Goal: Task Accomplishment & Management: Use online tool/utility

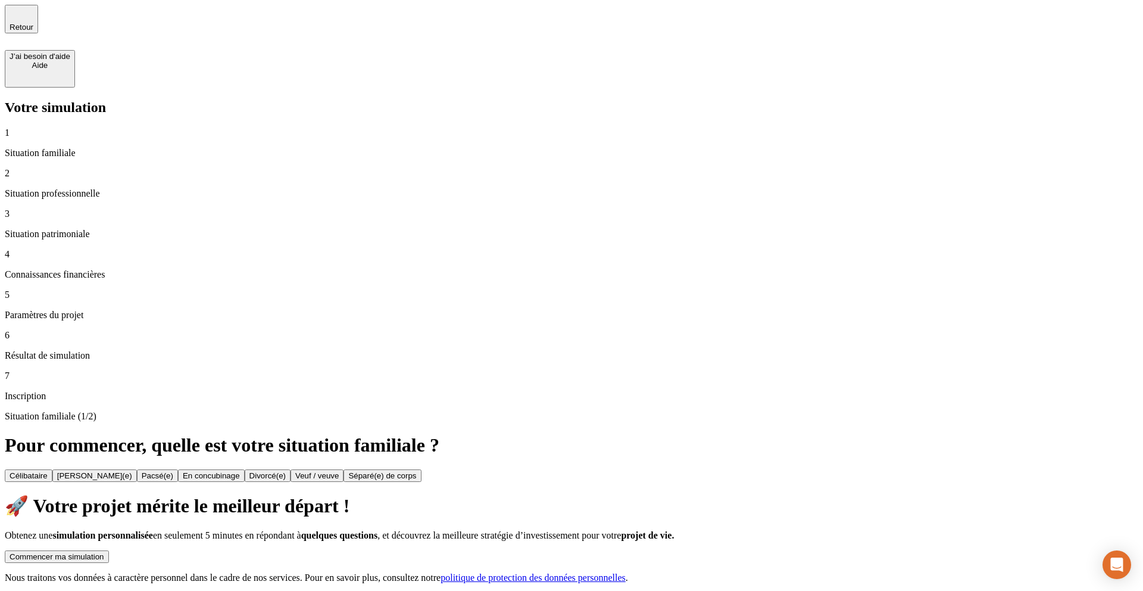
click at [104, 552] on div "Commencer ma simulation" at bounding box center [57, 556] width 95 height 9
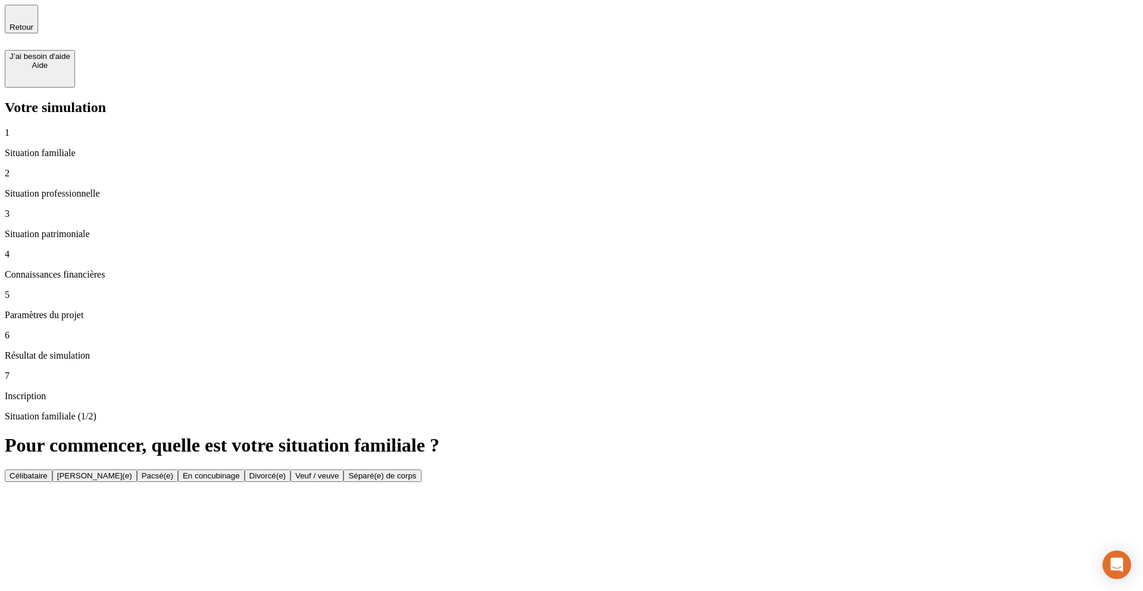
click at [48, 471] on div "Célibataire" at bounding box center [29, 475] width 38 height 9
click at [50, 148] on p "Situation familiale" at bounding box center [572, 153] width 1134 height 11
click at [33, 23] on span "Retour" at bounding box center [22, 27] width 24 height 9
click at [26, 21] on icon "button" at bounding box center [21, 14] width 14 height 14
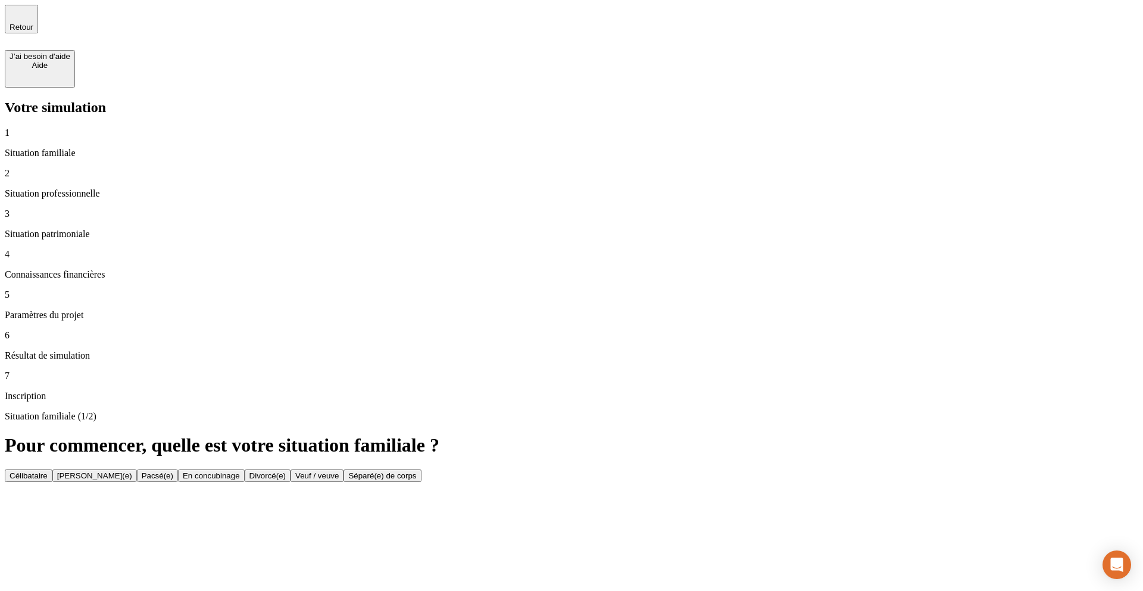
click at [137, 469] on button "[PERSON_NAME](e)" at bounding box center [94, 475] width 85 height 13
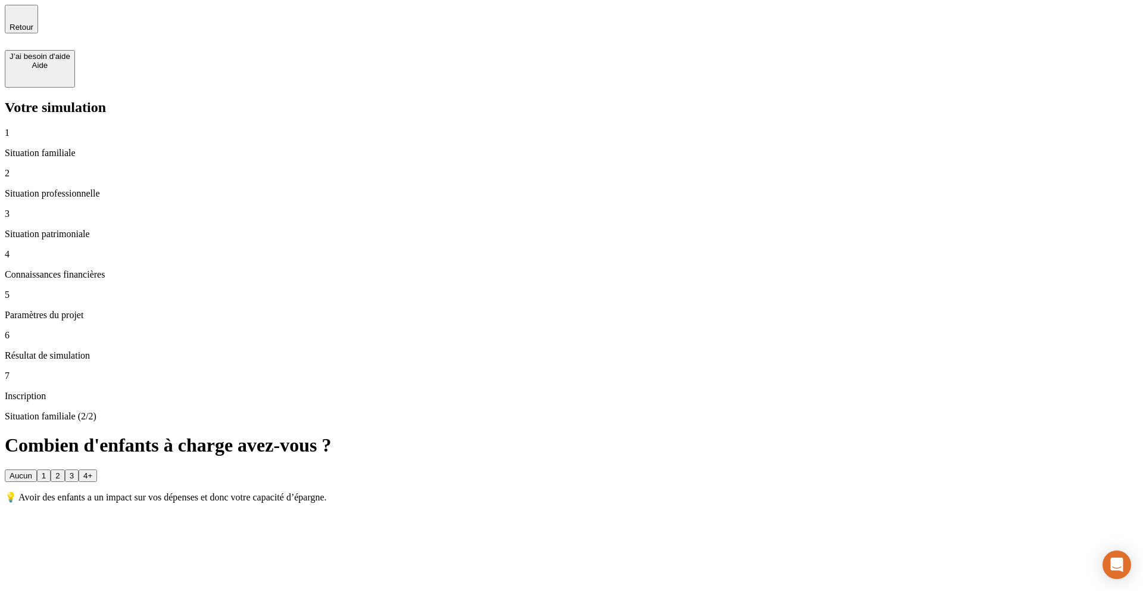
click at [33, 26] on span "Retour" at bounding box center [22, 27] width 24 height 9
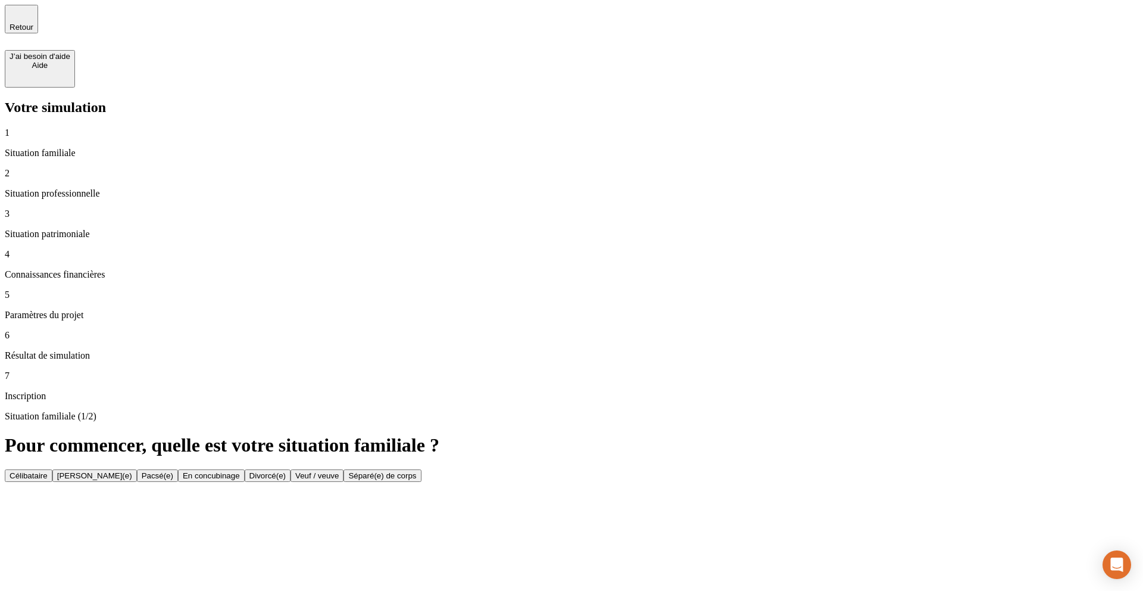
click at [48, 471] on div "Célibataire" at bounding box center [29, 475] width 38 height 9
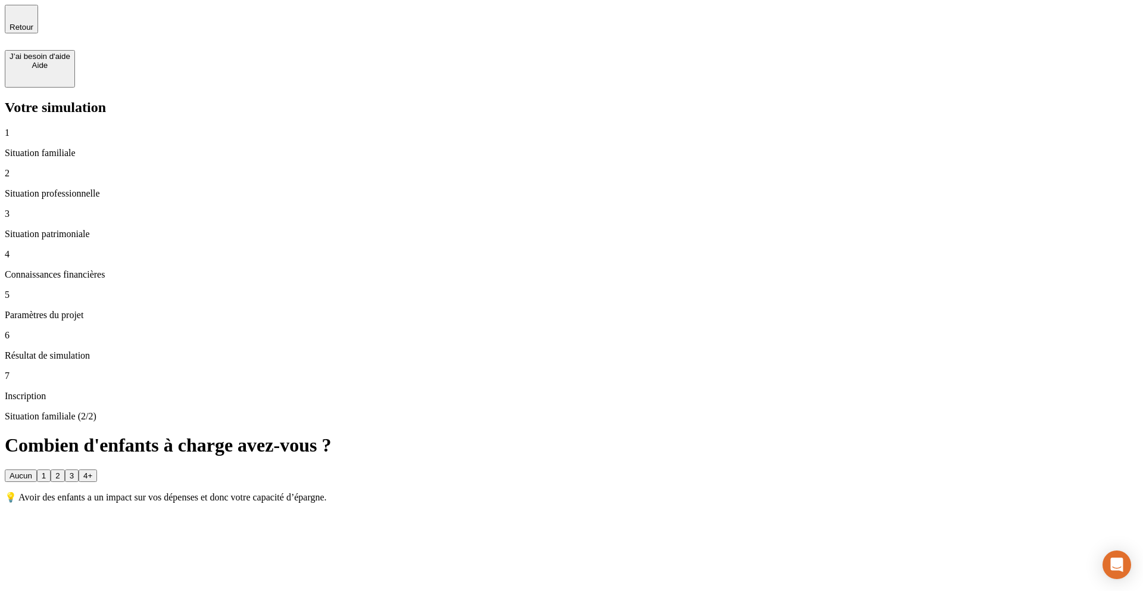
click at [21, 32] on span "button" at bounding box center [21, 32] width 0 height 0
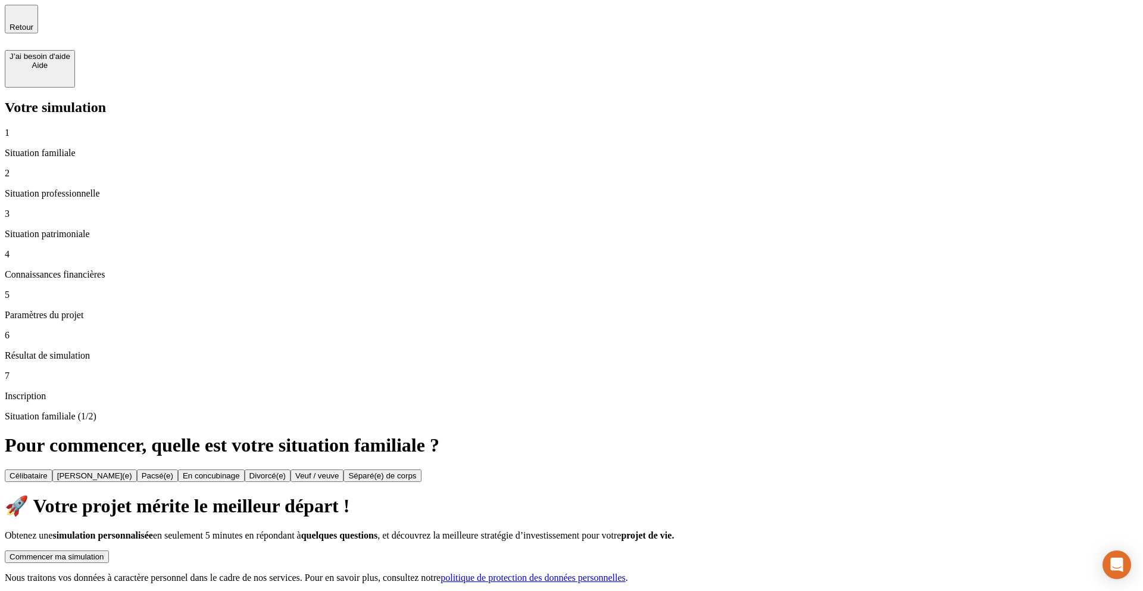
click at [104, 552] on div "Commencer ma simulation" at bounding box center [57, 556] width 95 height 9
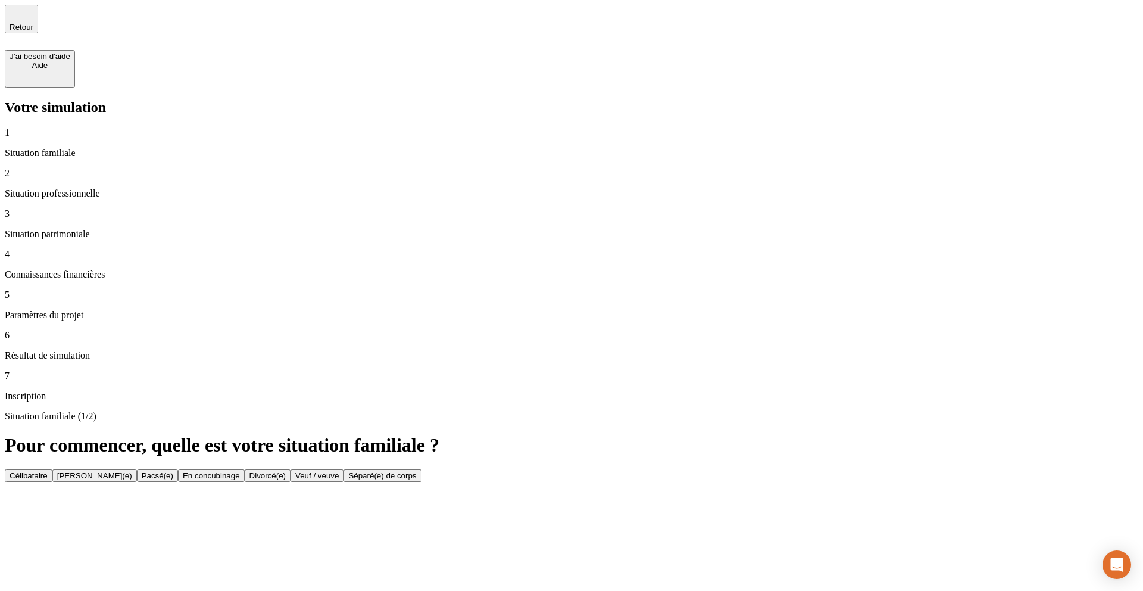
click at [52, 469] on button "Célibataire" at bounding box center [29, 475] width 48 height 13
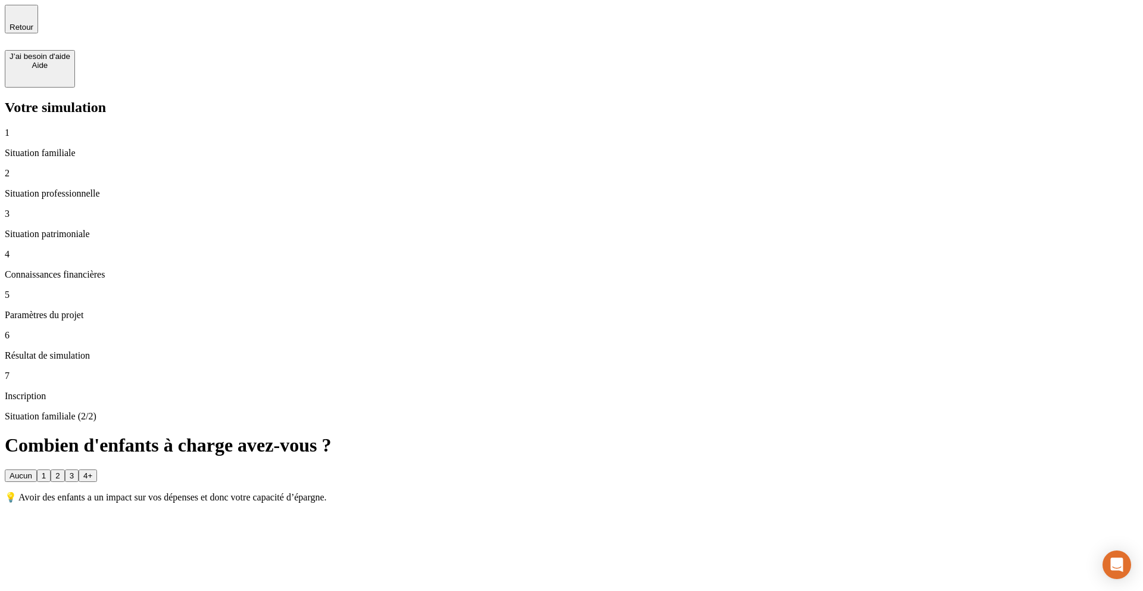
click at [482, 491] on div "💡 Avoir des enfants a un impact sur vos dépenses et donc votre capacité d’éparg…" at bounding box center [572, 496] width 1134 height 11
click at [482, 491] on p "💡 Avoir des enfants a un impact sur vos dépenses et donc votre capacité d’éparg…" at bounding box center [572, 496] width 1134 height 11
click at [579, 411] on div "Situation familiale (2/2) Combien d'enfants à charge avez-vous ? Aucun 1 2 3 4+…" at bounding box center [572, 457] width 1134 height 92
click at [79, 469] on button "3" at bounding box center [72, 475] width 14 height 13
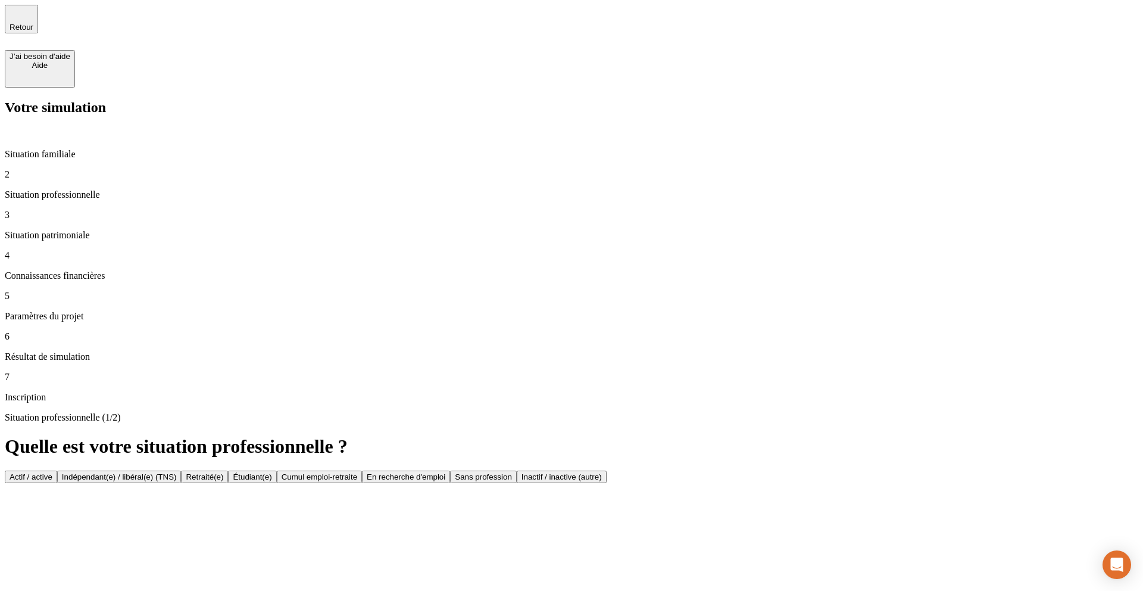
click at [52, 472] on div "Actif / active" at bounding box center [31, 476] width 43 height 9
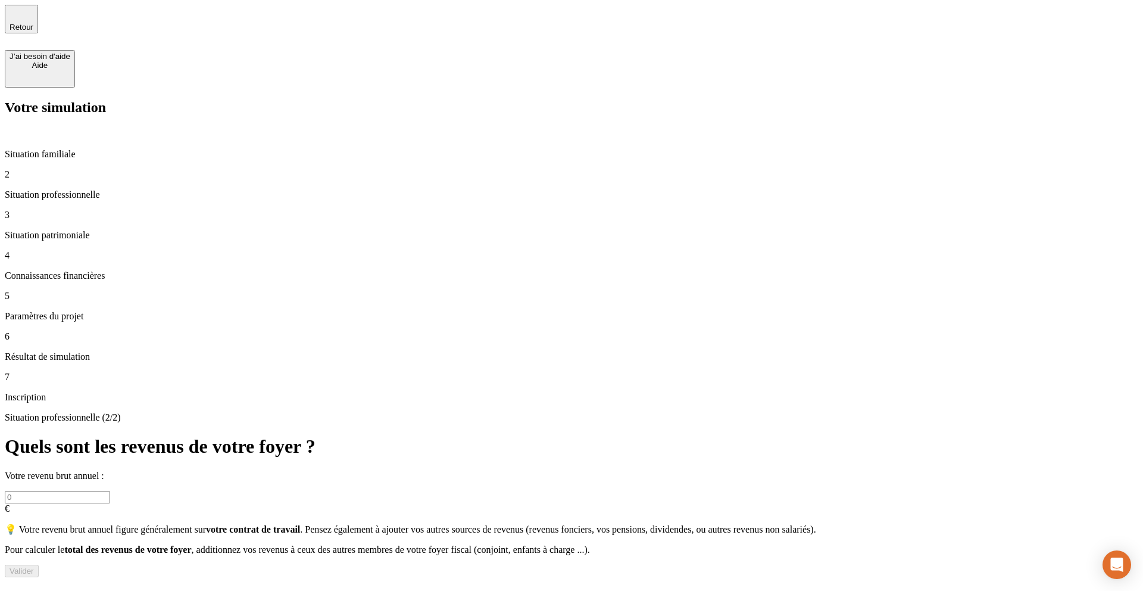
click at [110, 491] on input "text" at bounding box center [57, 497] width 105 height 13
type input "50 000"
click at [522, 523] on div "💡 Votre revenu brut annuel figure généralement sur votre contrat de travail . P…" at bounding box center [572, 539] width 1134 height 32
click at [91, 149] on p "Situation familiale" at bounding box center [572, 154] width 1134 height 11
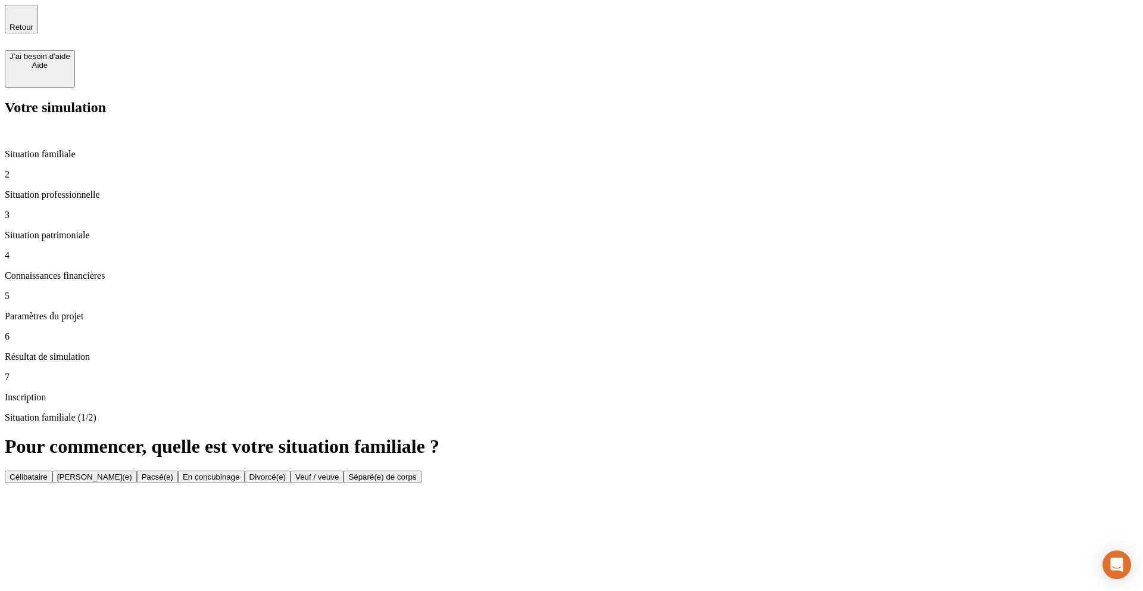
click at [52, 470] on button "Célibataire" at bounding box center [29, 476] width 48 height 13
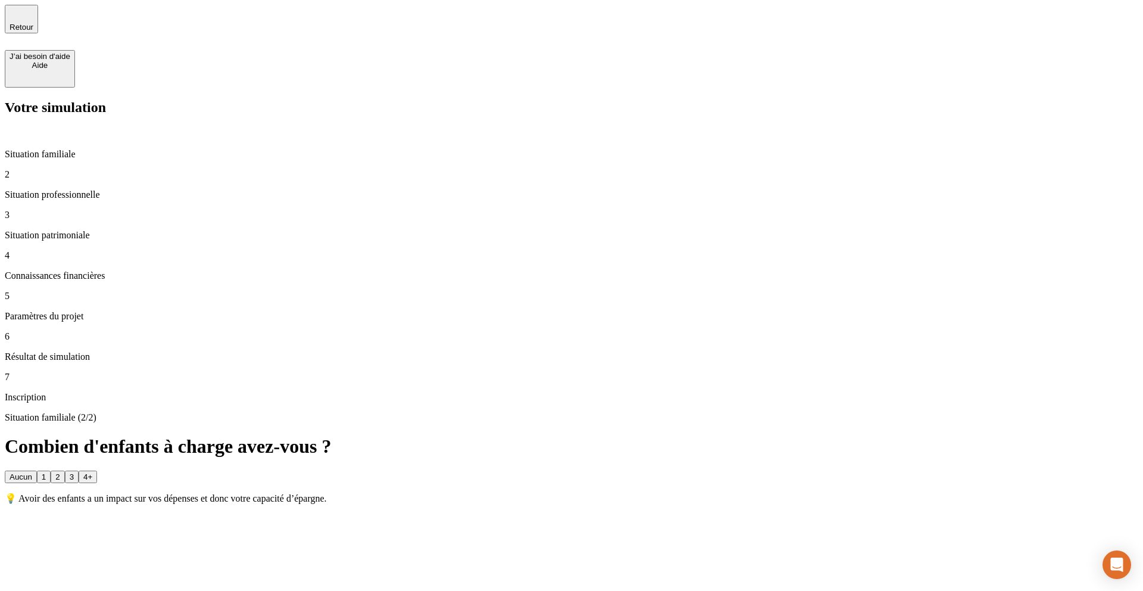
click at [79, 470] on button "3" at bounding box center [72, 476] width 14 height 13
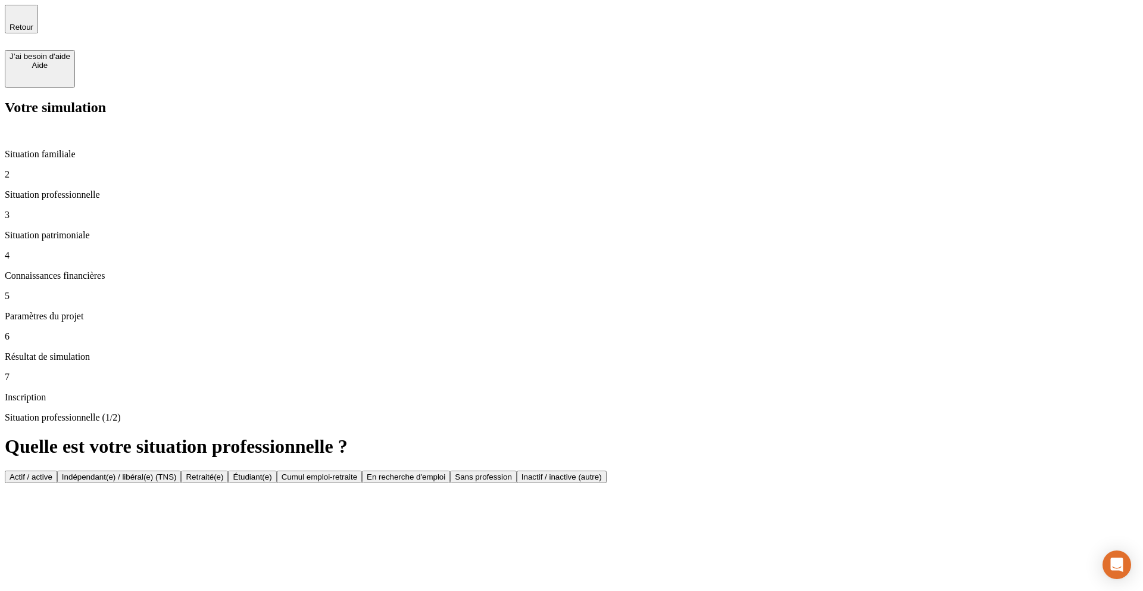
click at [52, 472] on div "Actif / active" at bounding box center [31, 476] width 43 height 9
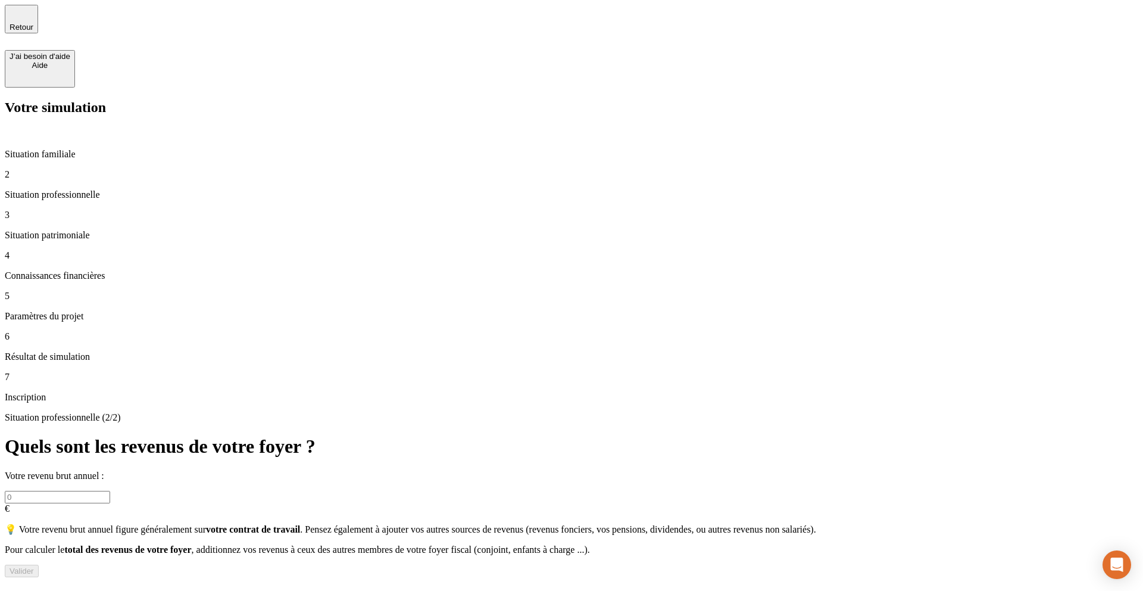
click at [110, 491] on input "text" at bounding box center [57, 497] width 105 height 13
type input "50 000"
click at [63, 149] on p "Situation familiale" at bounding box center [572, 154] width 1134 height 11
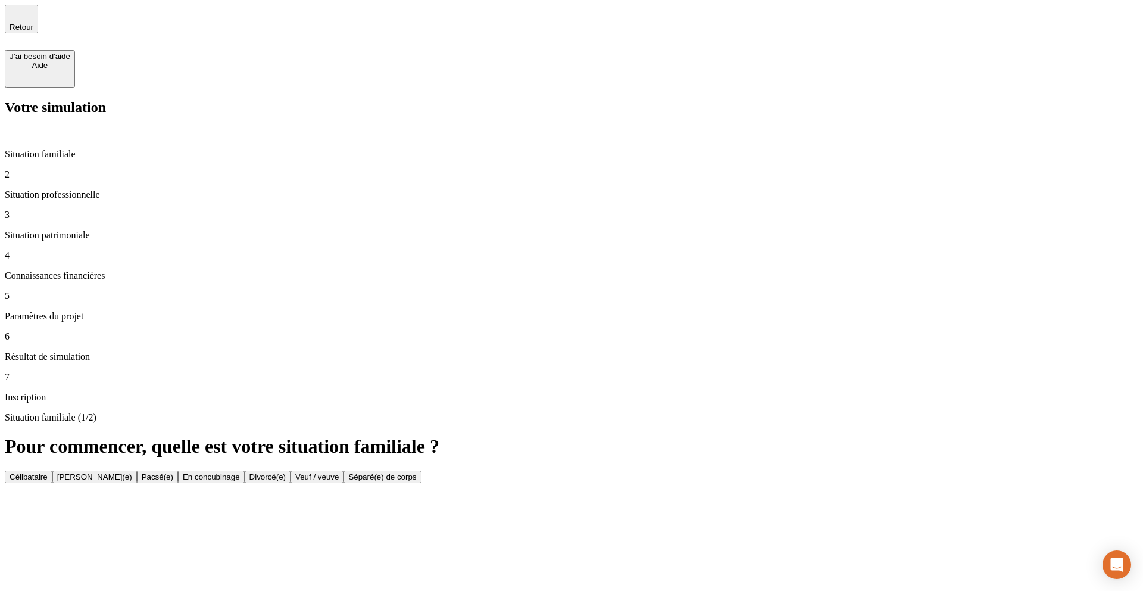
click at [48, 472] on div "Célibataire" at bounding box center [29, 476] width 38 height 9
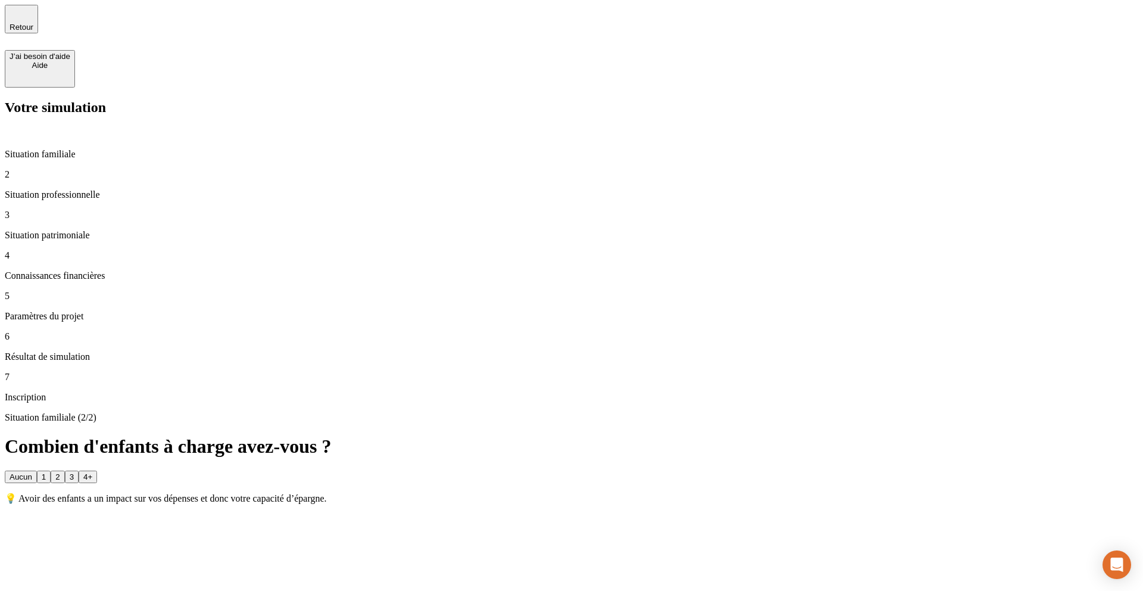
click at [79, 470] on button "3" at bounding box center [72, 476] width 14 height 13
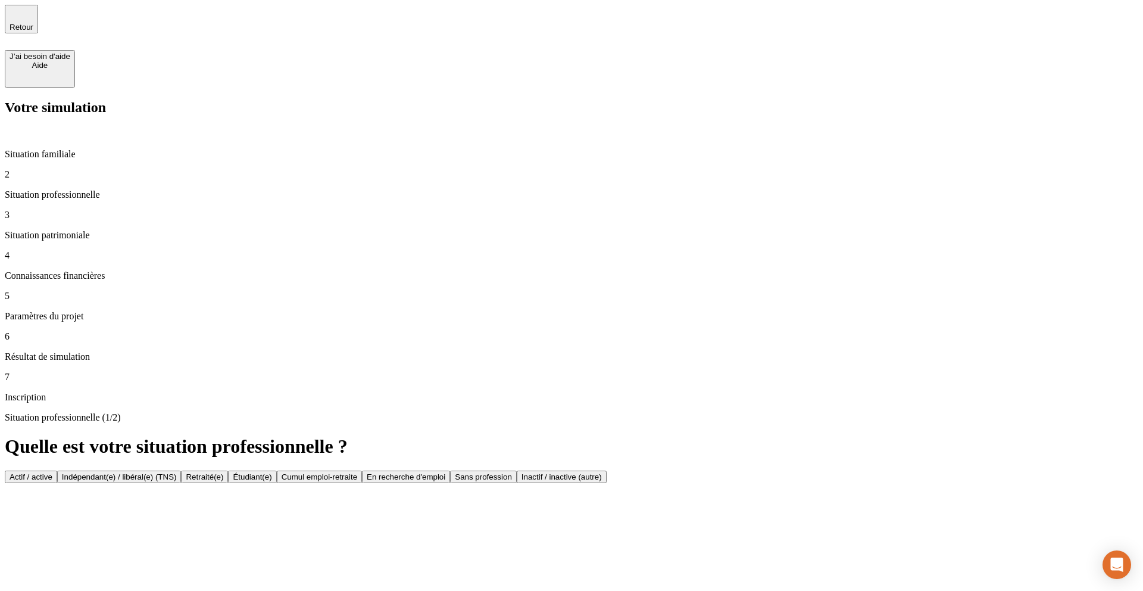
click at [57, 470] on button "Actif / active" at bounding box center [31, 476] width 52 height 13
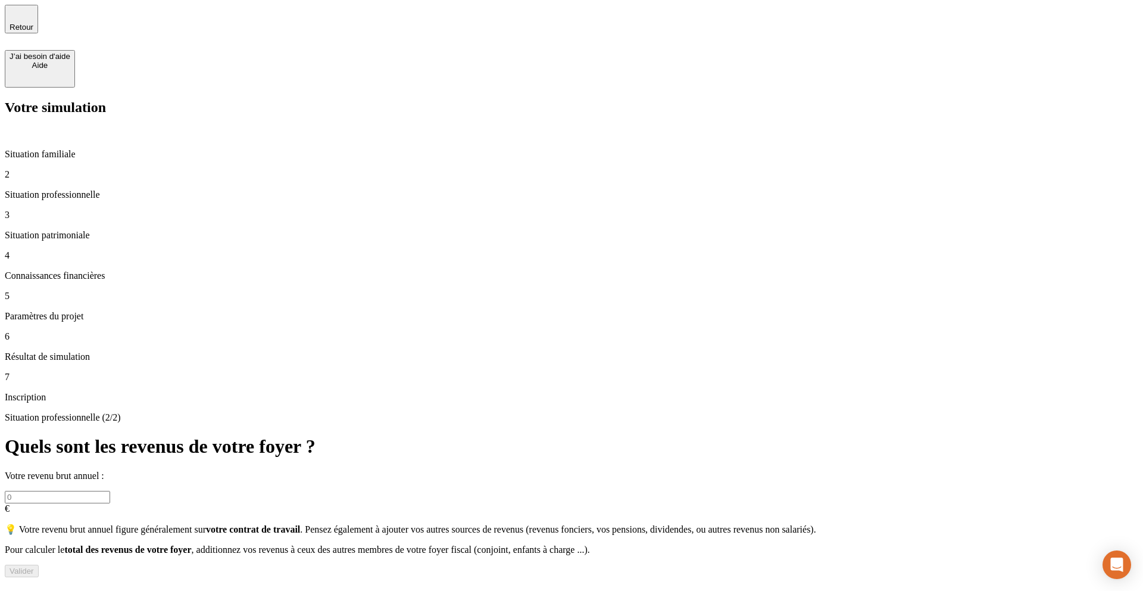
click at [110, 491] on input "text" at bounding box center [57, 497] width 105 height 13
type input "50 000"
click at [39, 564] on button "Valider" at bounding box center [22, 570] width 34 height 13
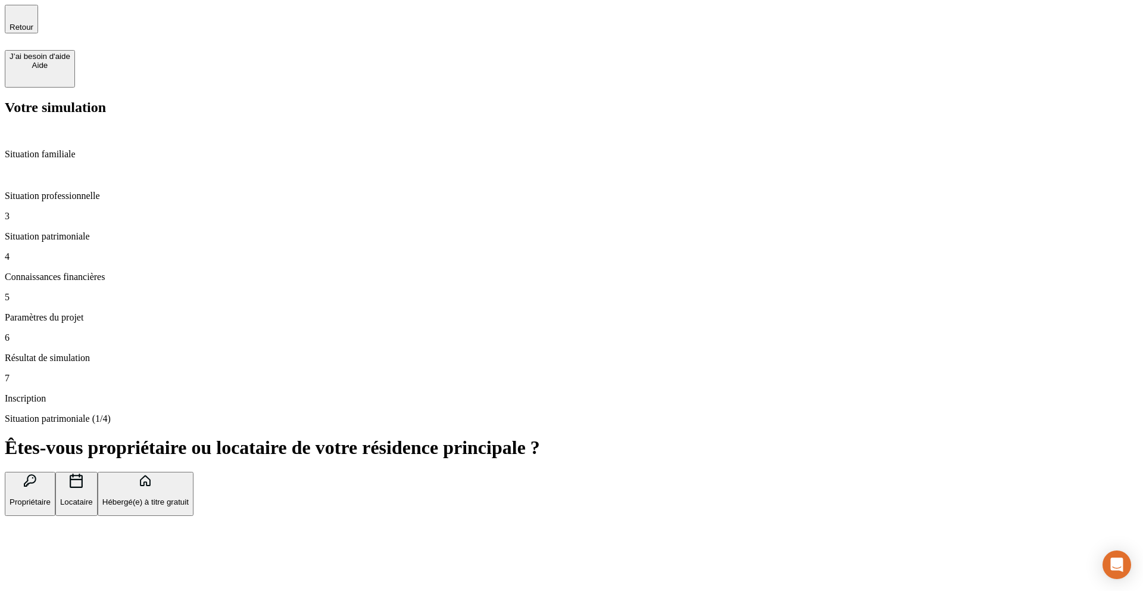
click at [55, 472] on button "Propriétaire" at bounding box center [30, 494] width 51 height 45
click at [98, 472] on button "Locataire" at bounding box center [76, 494] width 42 height 45
click at [189, 497] on p "Hébergé(e) à titre gratuit" at bounding box center [145, 501] width 86 height 9
click at [83, 473] on icon "button" at bounding box center [76, 480] width 14 height 14
click at [110, 545] on input "text" at bounding box center [57, 551] width 105 height 13
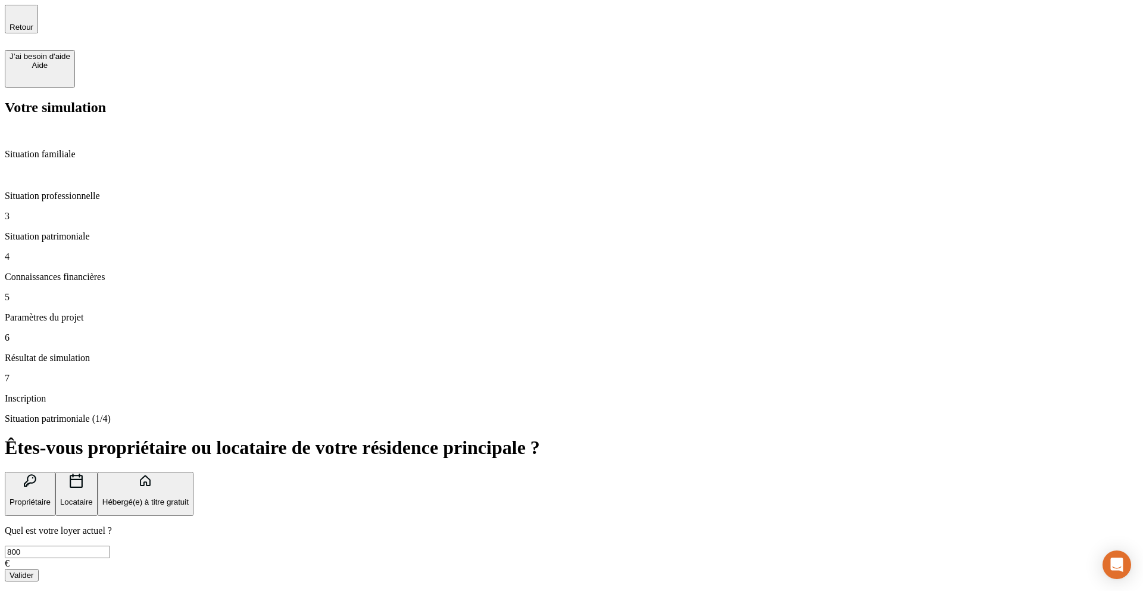
type input "800"
click at [34, 570] on div "Valider" at bounding box center [22, 574] width 24 height 9
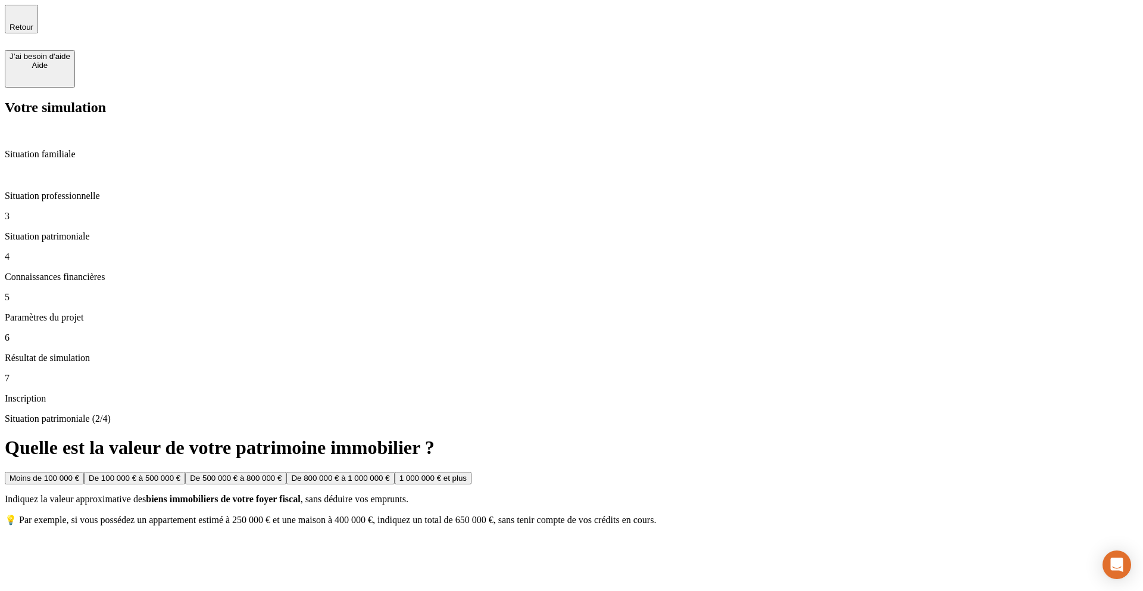
click at [84, 472] on button "Moins de 100 000 €" at bounding box center [44, 478] width 79 height 13
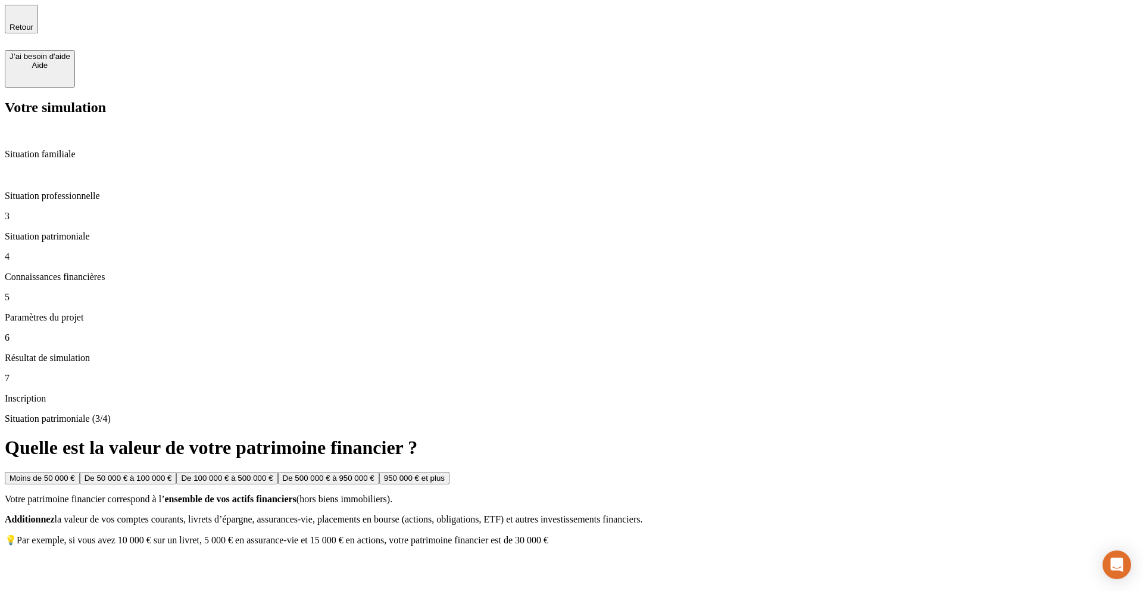
click at [82, 191] on p "Situation professionnelle" at bounding box center [572, 196] width 1134 height 11
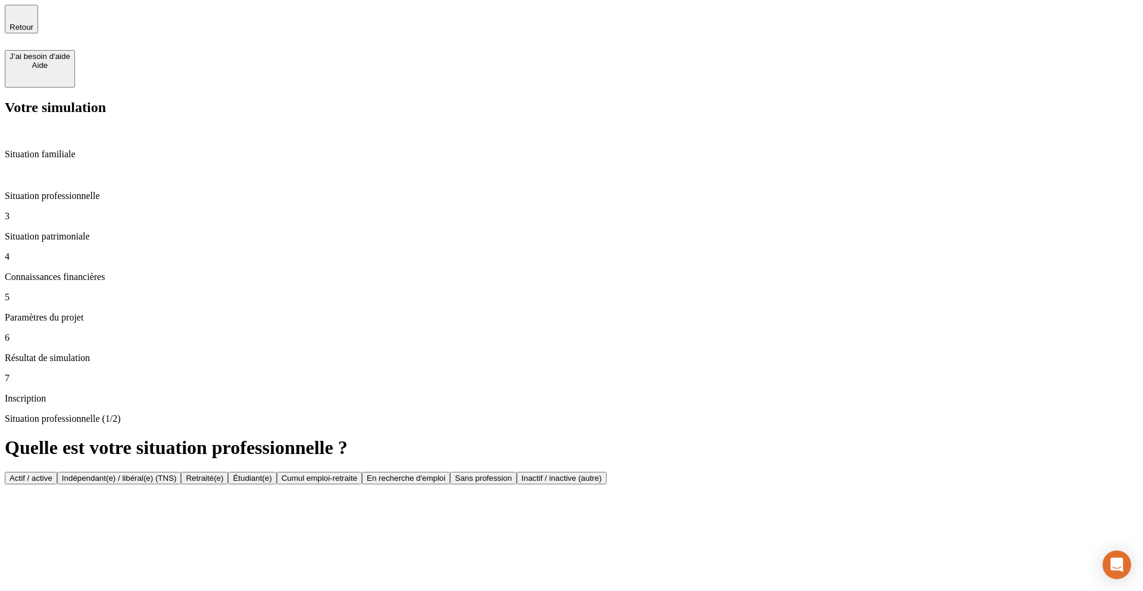
click at [93, 231] on p "Situation patrimoniale" at bounding box center [572, 236] width 1134 height 11
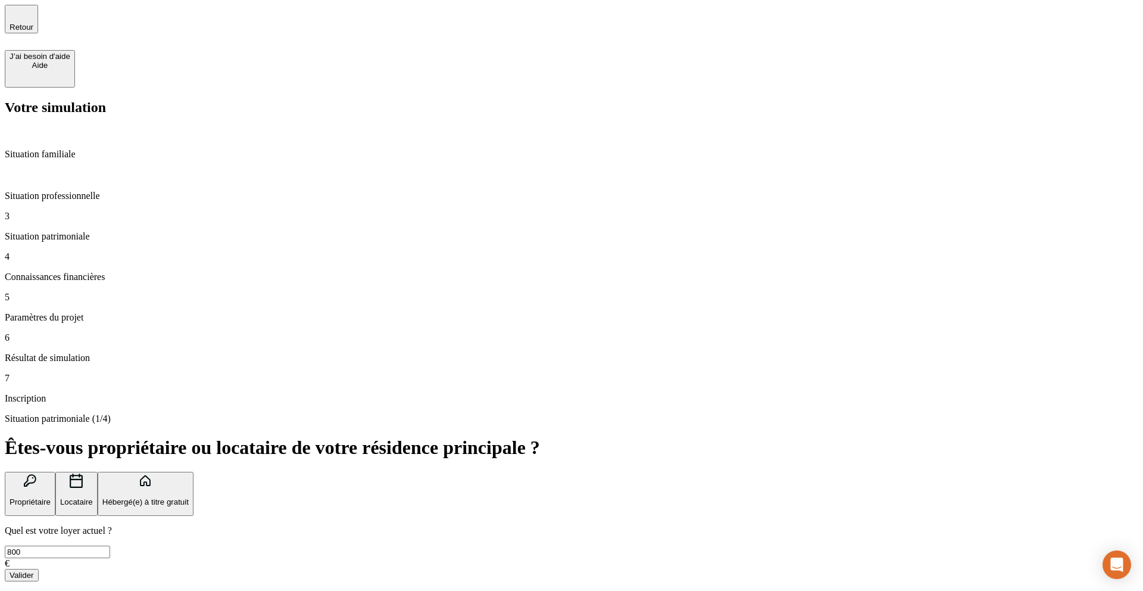
click at [39, 569] on button "Valider" at bounding box center [22, 575] width 34 height 13
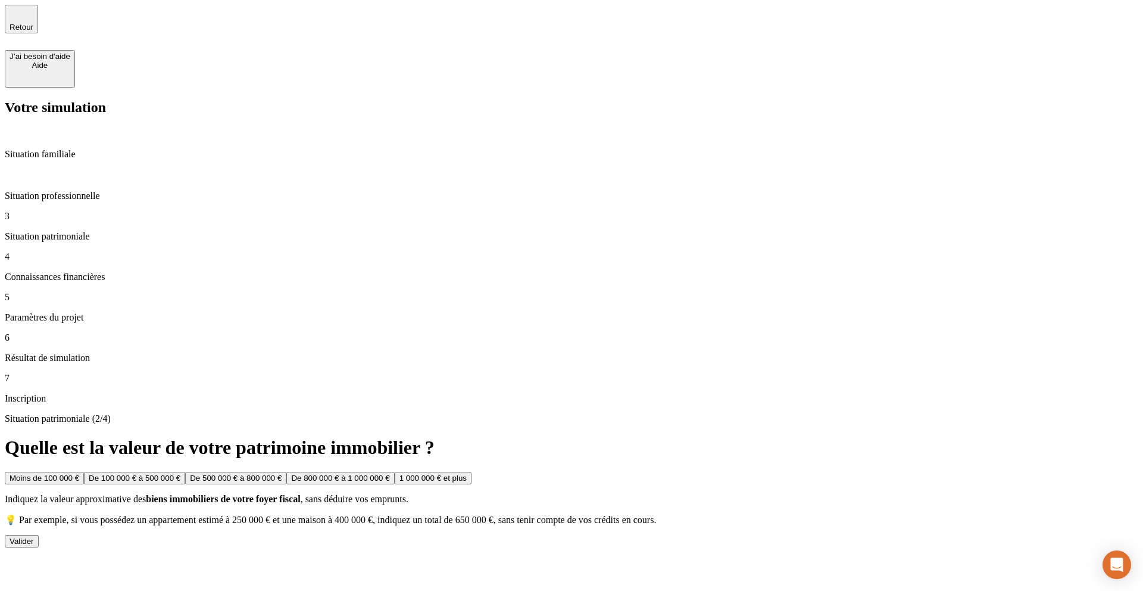
click at [34, 536] on div "Valider" at bounding box center [22, 540] width 24 height 9
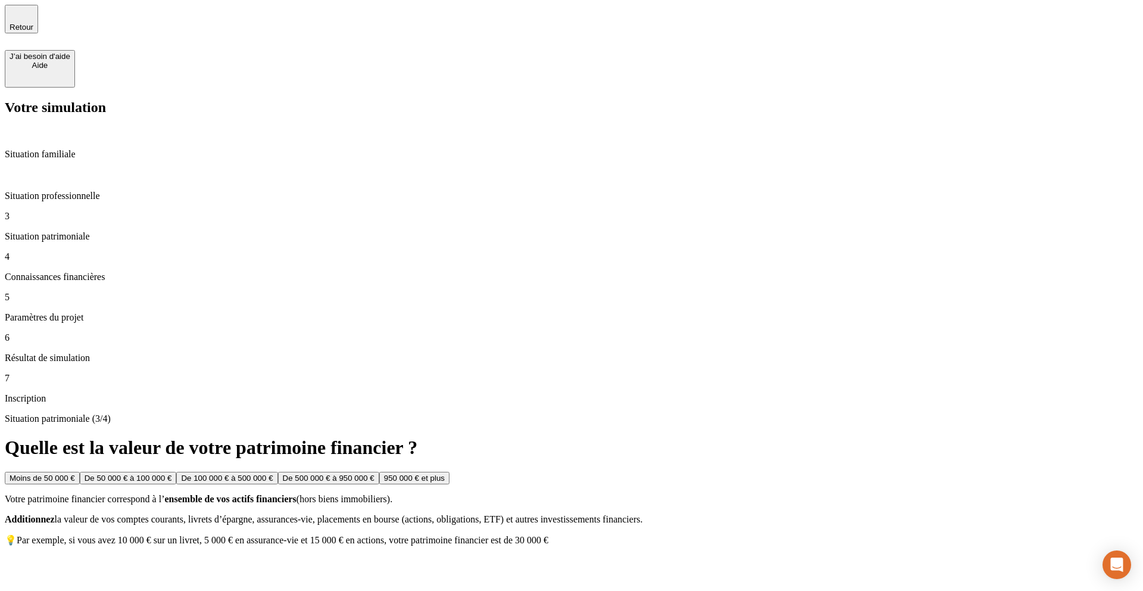
click at [172, 473] on div "De 50 000 € à 100 000 €" at bounding box center [129, 477] width 88 height 9
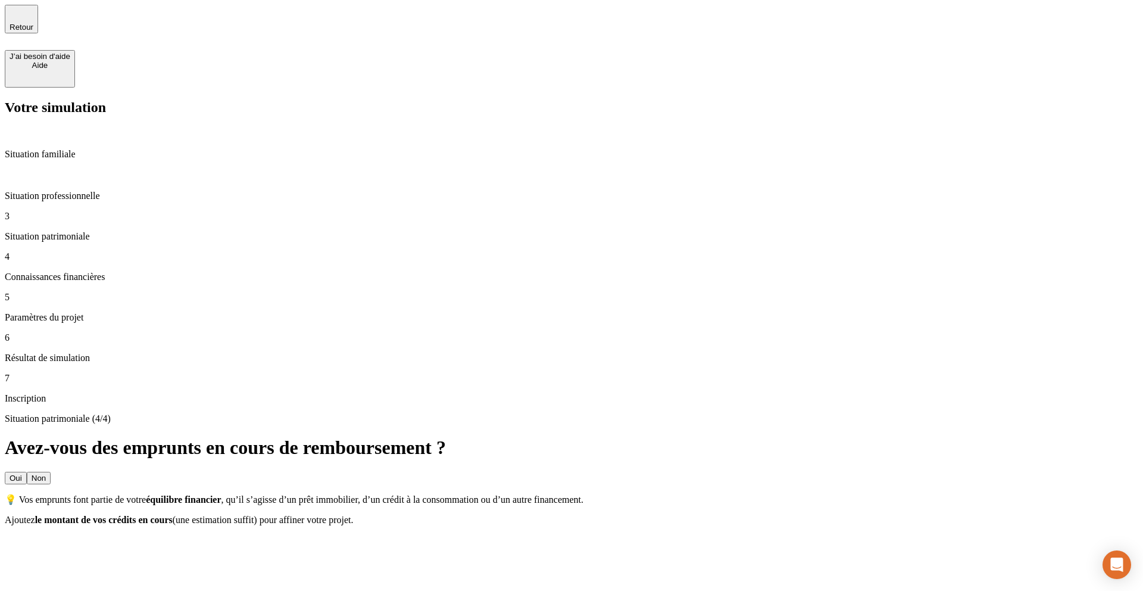
click at [416, 472] on div "Oui Non 💡 Vos emprunts font partie de votre équilibre financier , qu’il s’agiss…" at bounding box center [572, 499] width 1134 height 54
click at [27, 472] on button "Oui" at bounding box center [16, 478] width 22 height 13
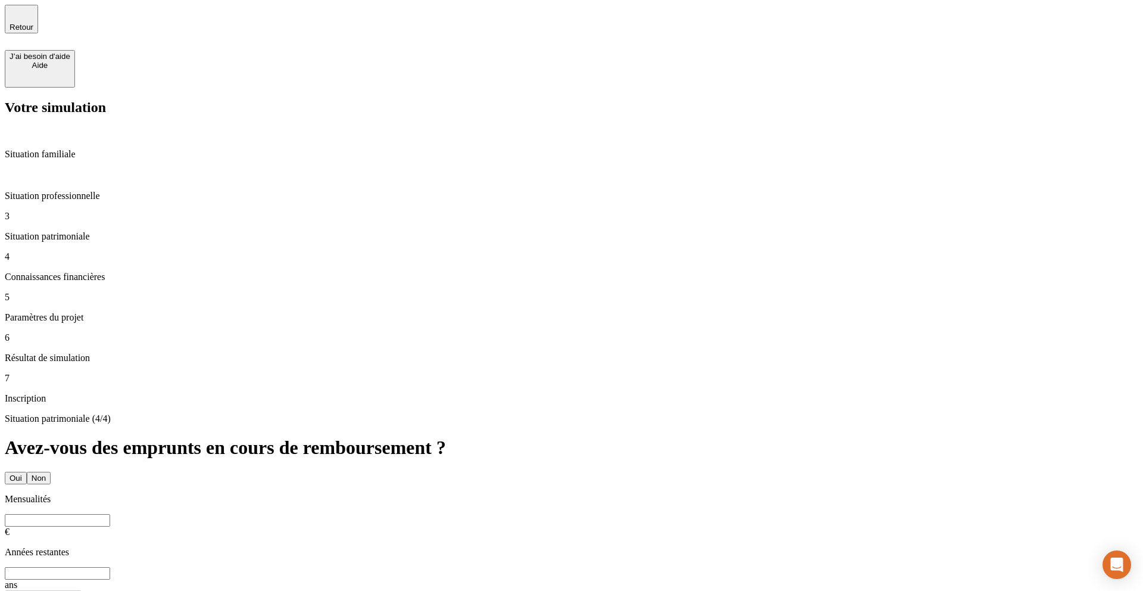
click at [110, 514] on input "text" at bounding box center [57, 520] width 105 height 13
type input "9"
type input "500"
click at [110, 567] on input "text" at bounding box center [57, 573] width 105 height 13
type input "3"
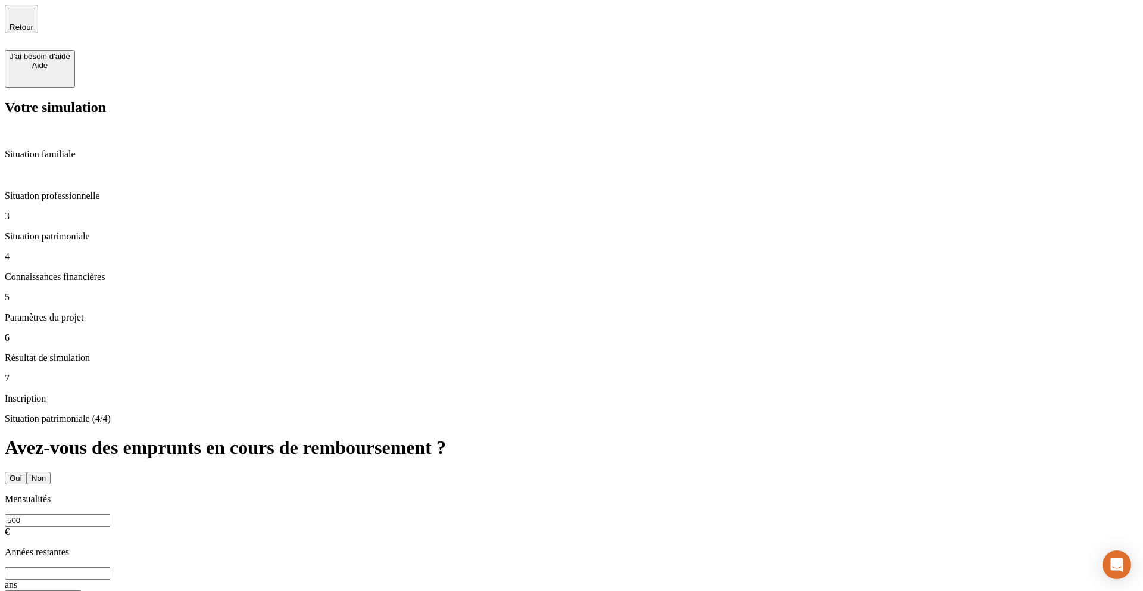
type input "0"
type input "20"
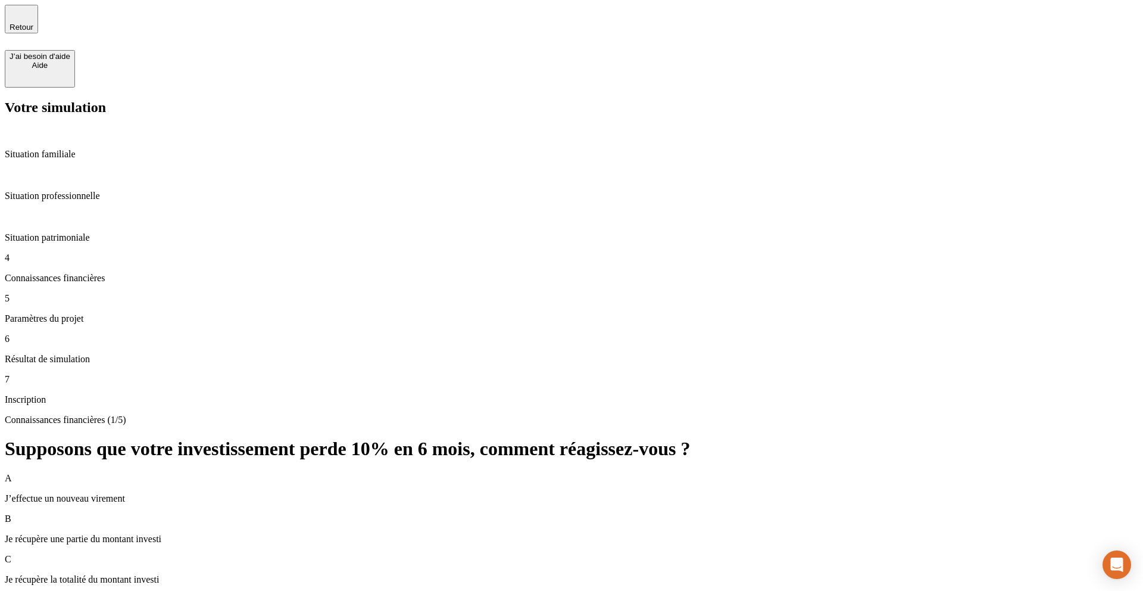
click at [71, 149] on p "Situation familiale" at bounding box center [572, 154] width 1134 height 11
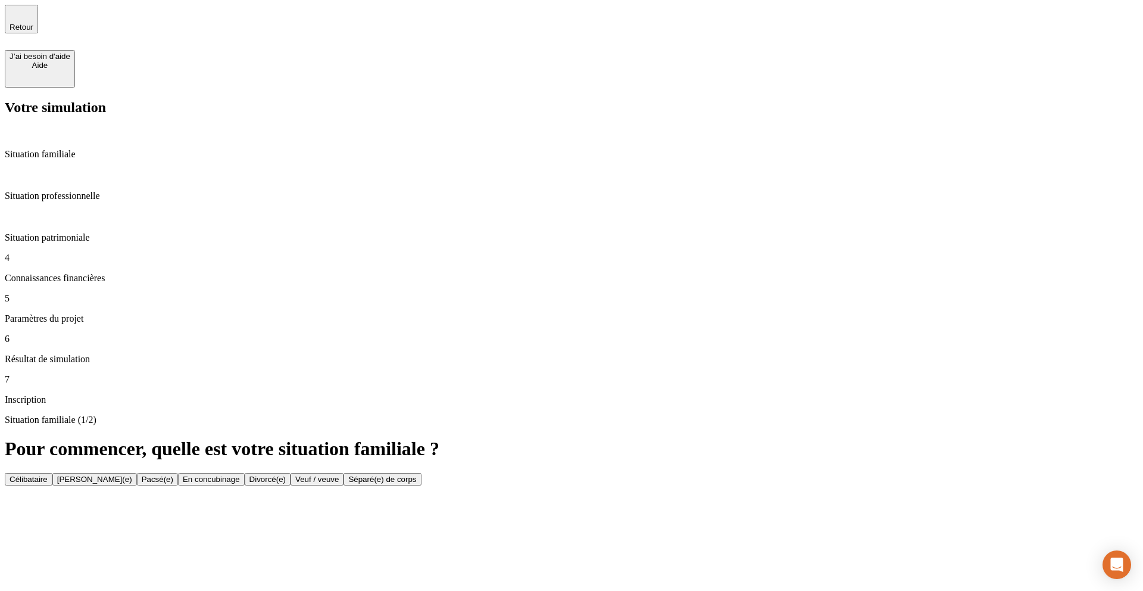
click at [76, 293] on div "5 Paramètres du projet" at bounding box center [572, 308] width 1134 height 31
click at [101, 273] on p "Connaissances financières" at bounding box center [572, 278] width 1134 height 11
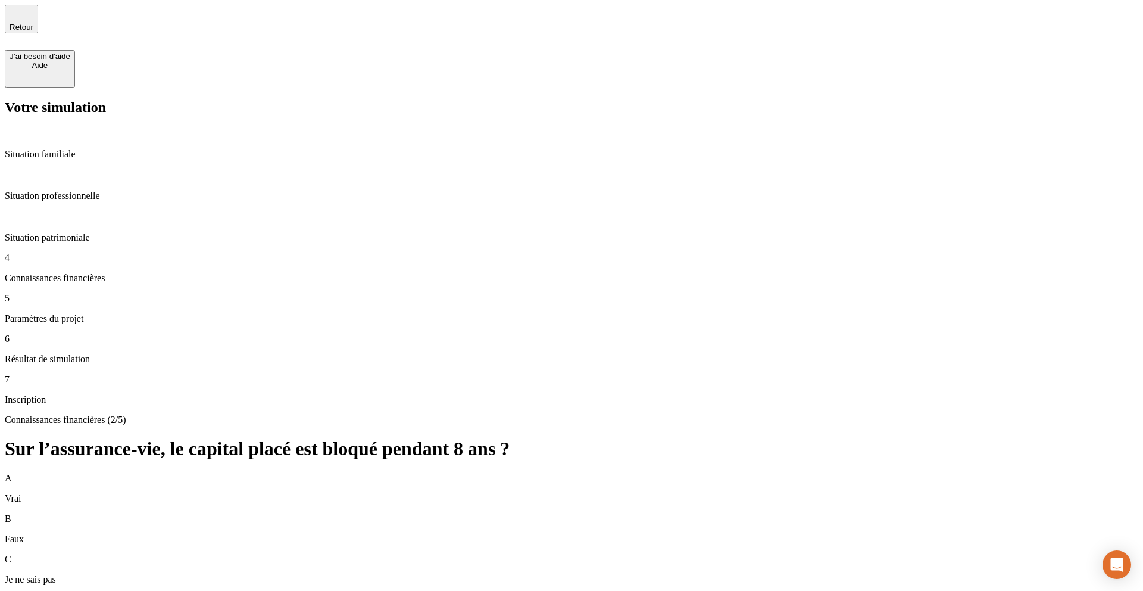
click at [412, 513] on div "B Faux" at bounding box center [572, 528] width 1134 height 31
click at [432, 554] on div "C Je ne sais pas" at bounding box center [572, 569] width 1134 height 31
click at [464, 473] on div "A Vrai" at bounding box center [572, 488] width 1134 height 31
click at [441, 513] on div "B Faux" at bounding box center [572, 528] width 1134 height 31
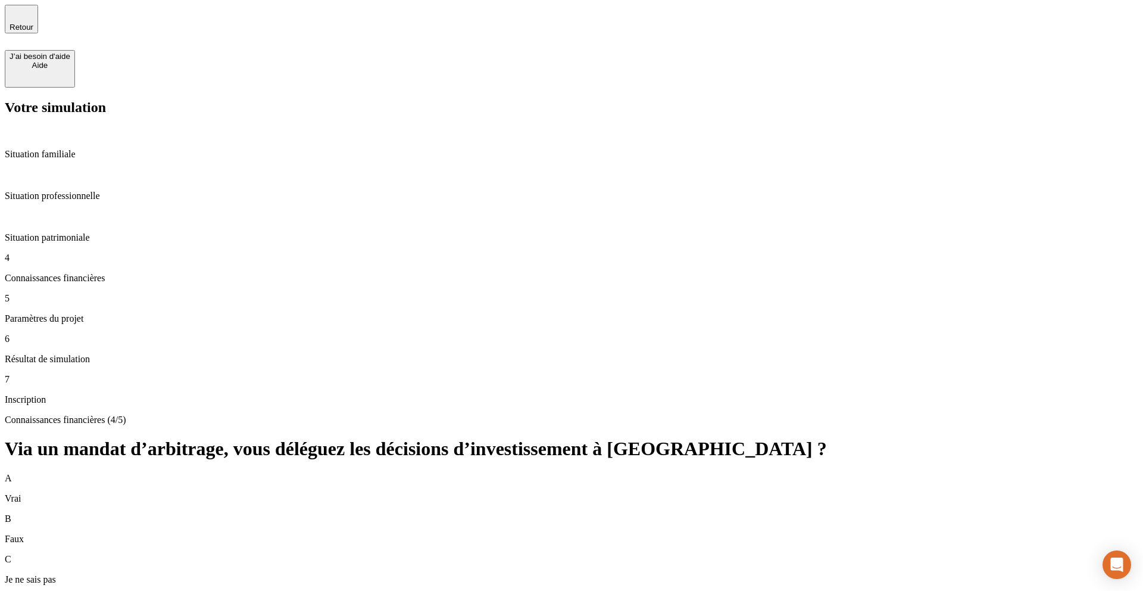
click at [475, 473] on div "A Vrai" at bounding box center [572, 488] width 1134 height 31
click at [5, 405] on div "Votre simulation Situation familiale Situation professionnelle Situation patrim…" at bounding box center [572, 251] width 1134 height 305
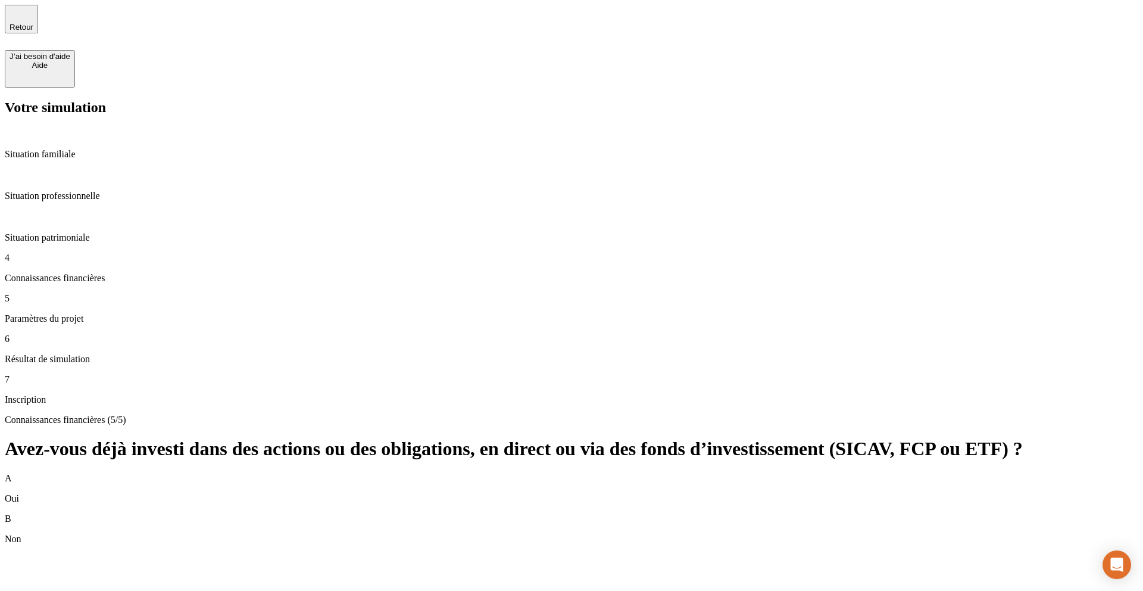
click at [479, 513] on div "B Non" at bounding box center [572, 528] width 1134 height 31
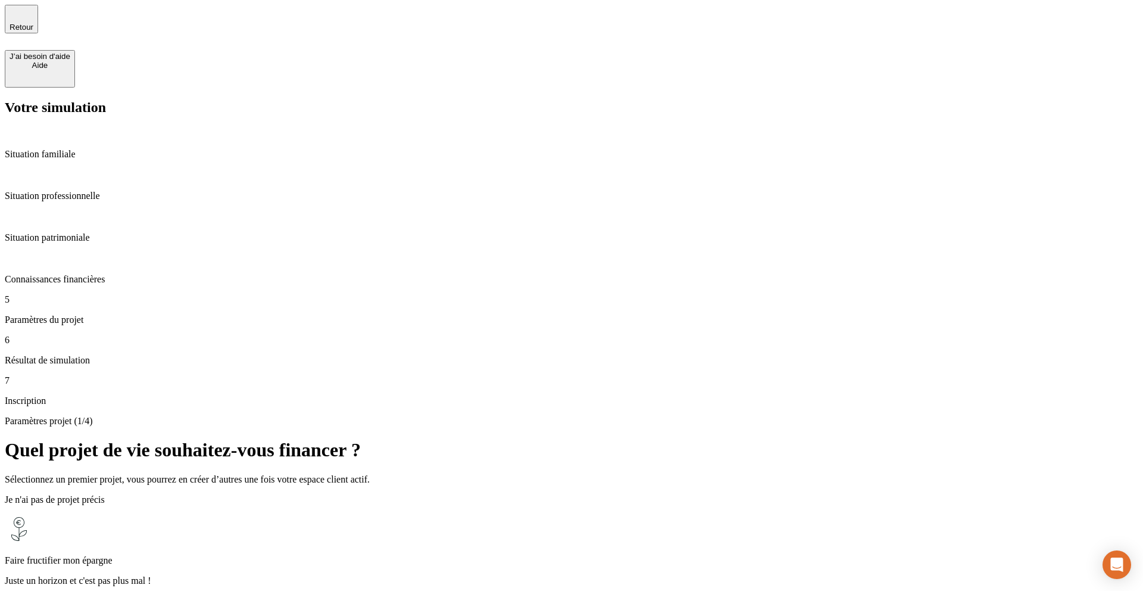
click at [539, 514] on div "Faire fructifier mon épargne Juste un horizon et c'est pas plus mal !" at bounding box center [572, 563] width 1134 height 98
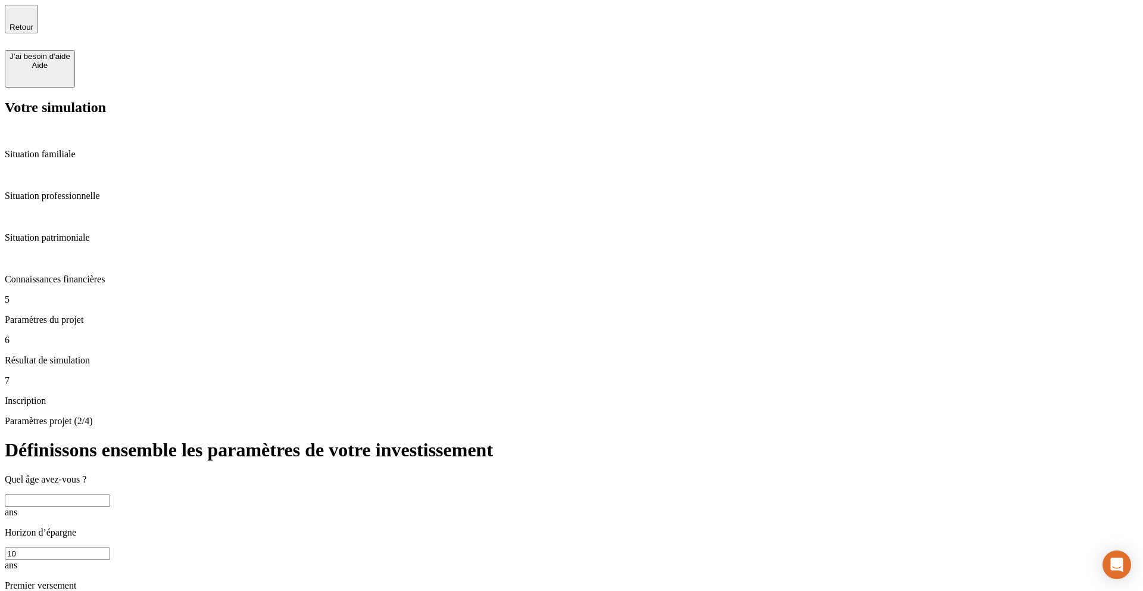
click at [110, 494] on input "text" at bounding box center [57, 500] width 105 height 13
type input "35"
click at [110, 547] on input "10" at bounding box center [57, 553] width 105 height 13
type input "1"
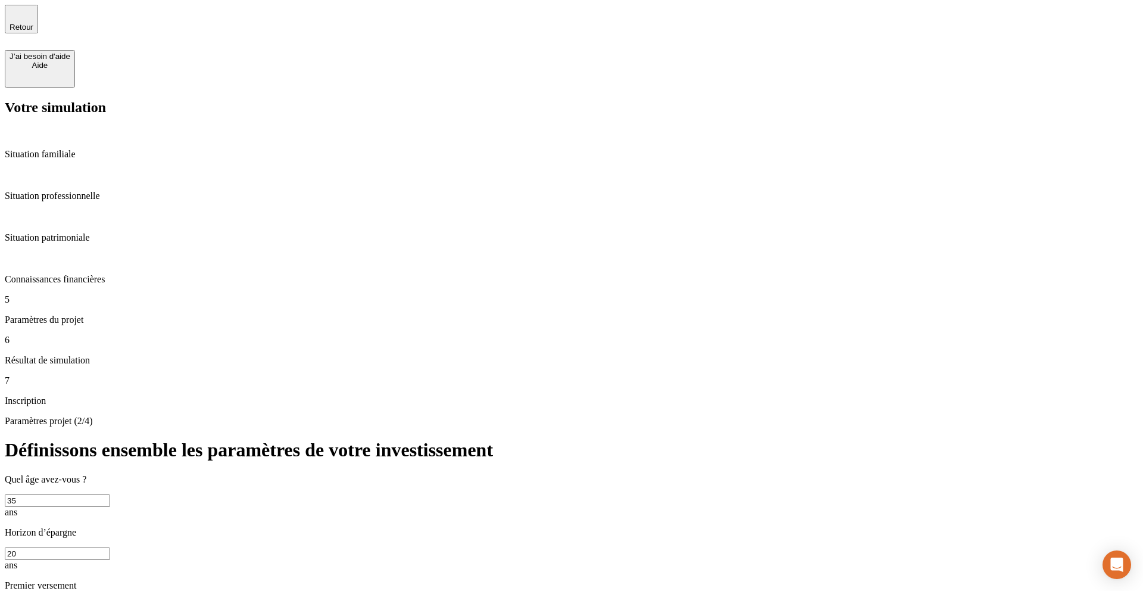
type input "2"
type input "20"
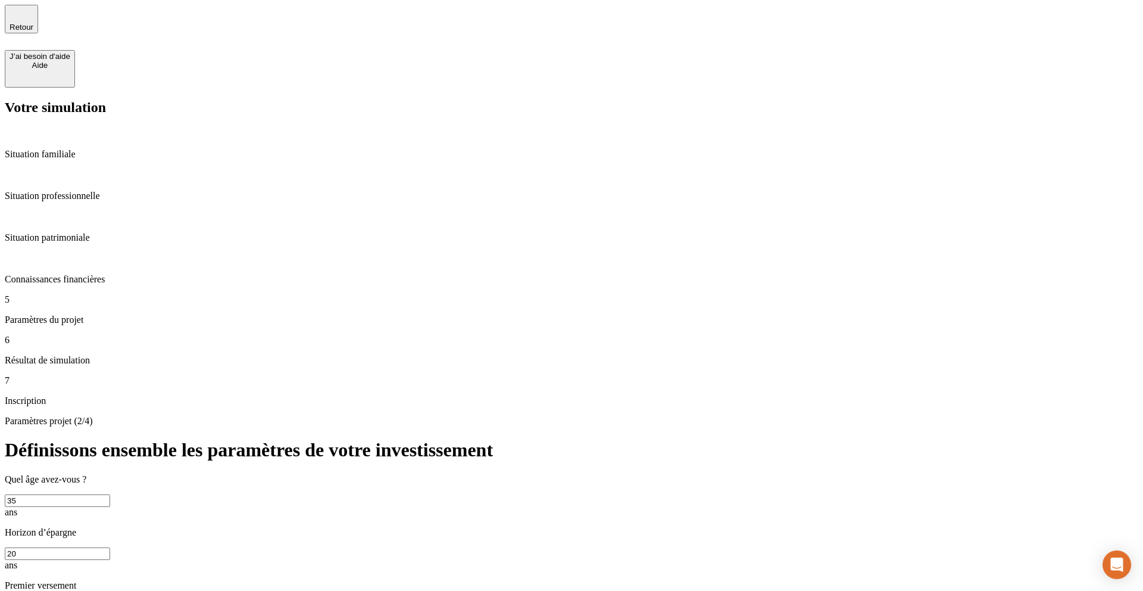
type input "5 000"
click at [456, 438] on div "Paramètres projet (2/4) Définissons ensemble les paramètres de votre investisse…" at bounding box center [572, 583] width 1134 height 335
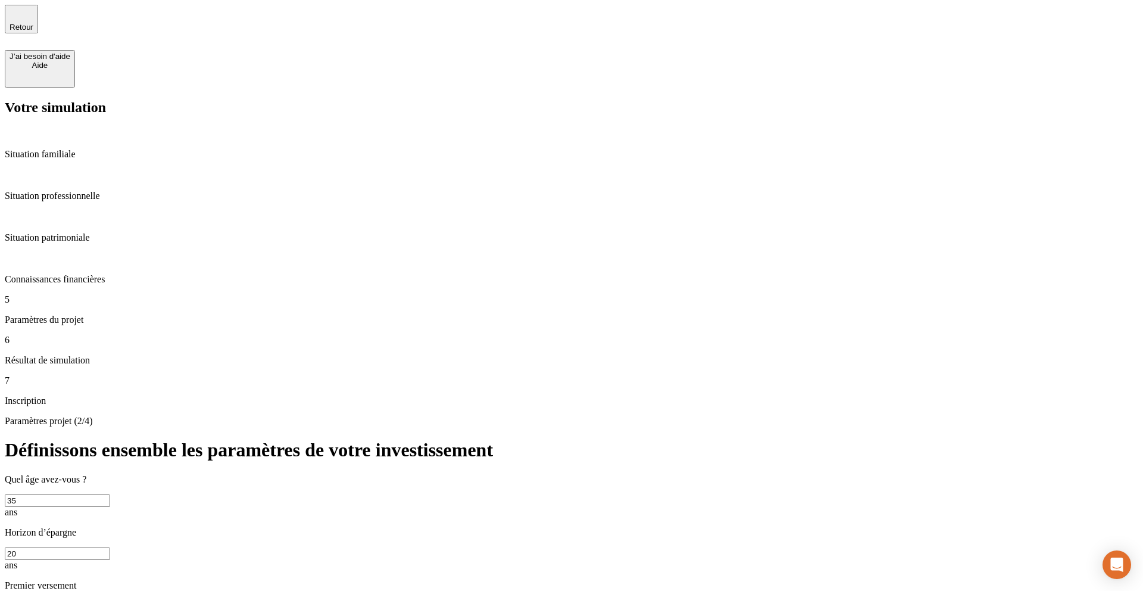
type input "5"
type input "1"
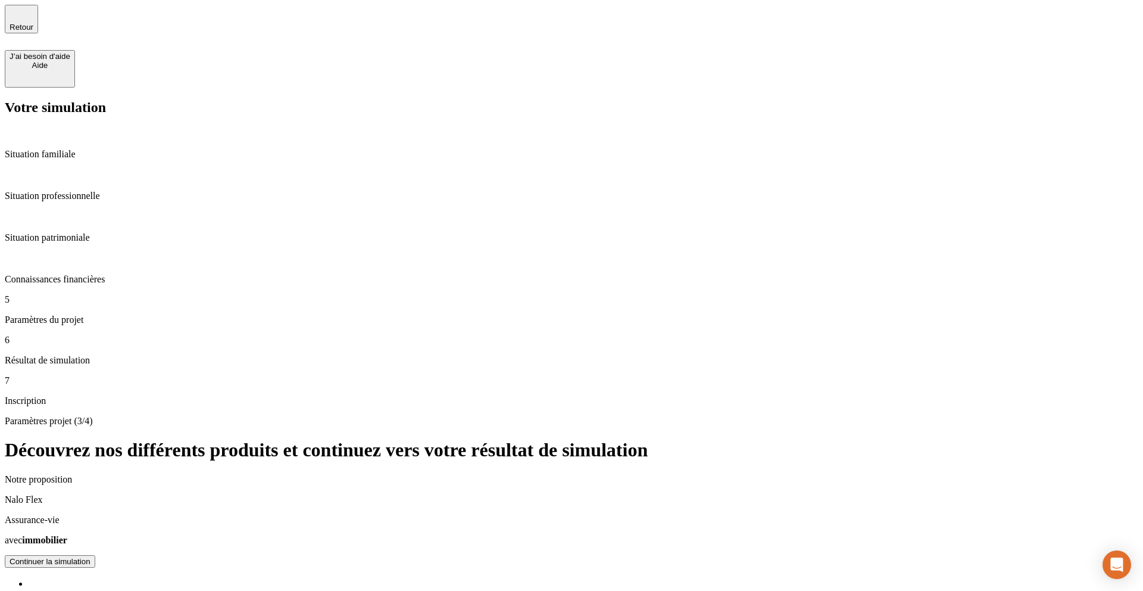
click at [95, 555] on button "Continuer la simulation" at bounding box center [50, 561] width 90 height 13
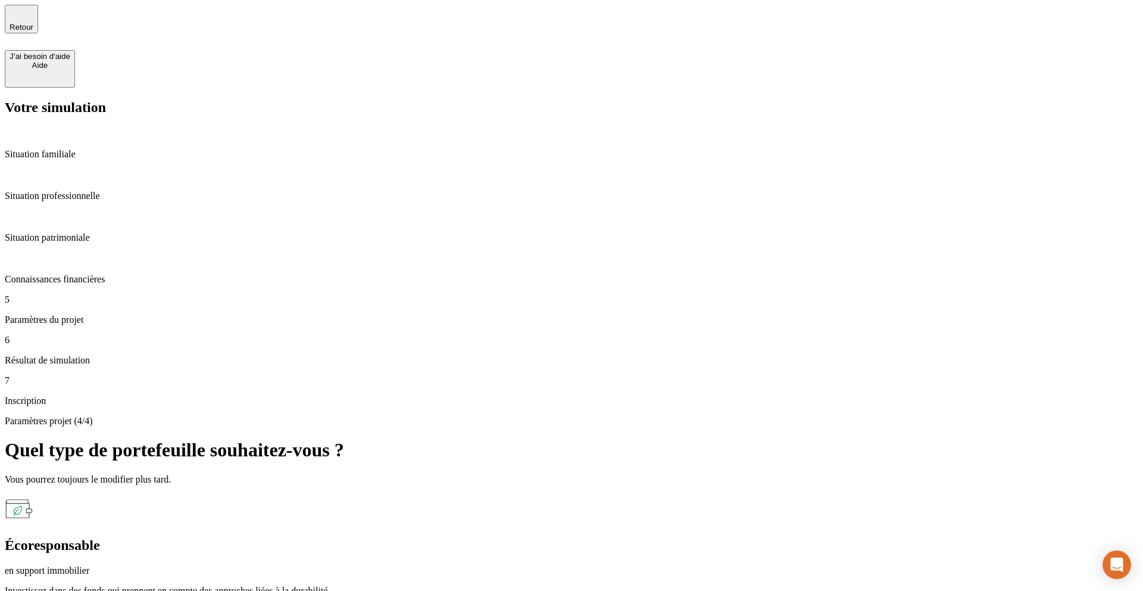
click at [425, 417] on div "Paramètres projet (4/4) Quel type de portefeuille souhaitez-vous ? Vous pourrez…" at bounding box center [572, 573] width 1134 height 314
click at [474, 585] on p "Investissez dans des fonds qui prennent en compte des approches liées à la dura…" at bounding box center [572, 590] width 1134 height 11
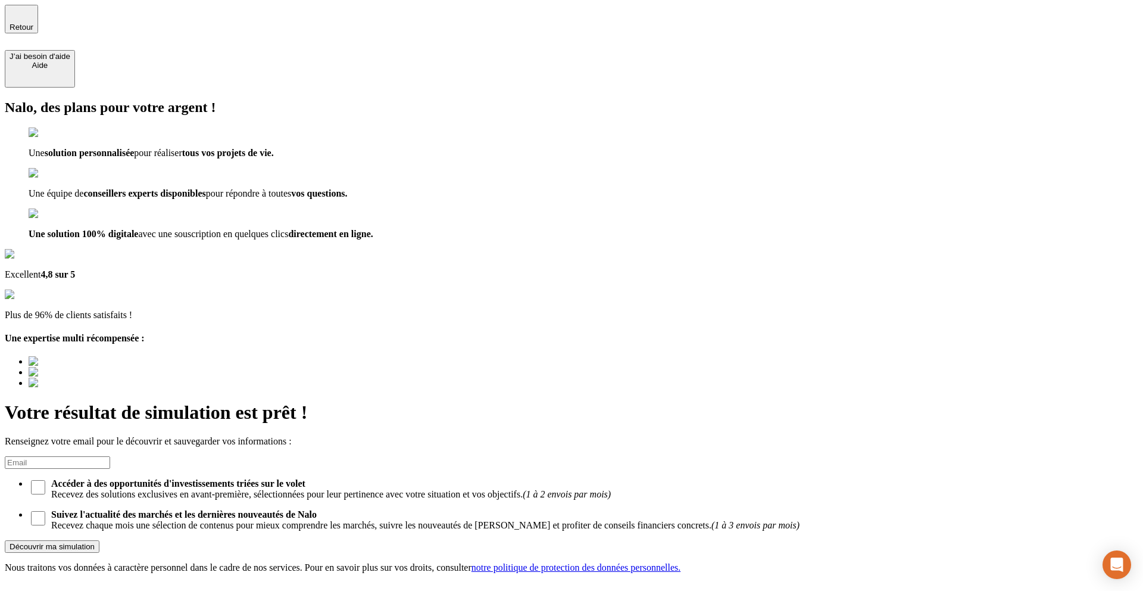
click at [32, 25] on div "Retour" at bounding box center [22, 19] width 24 height 25
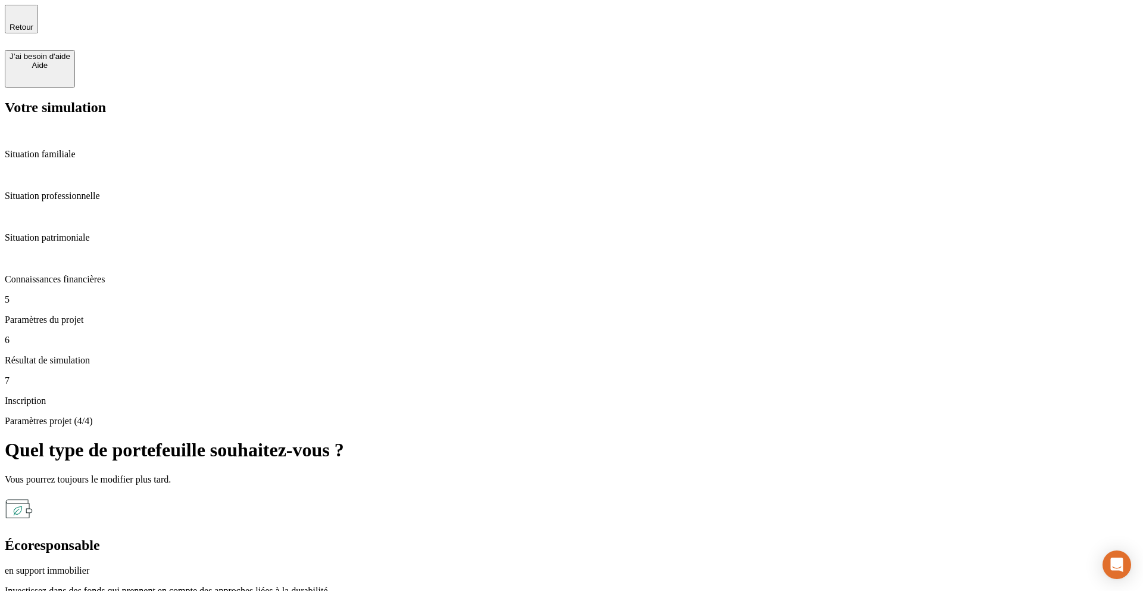
click at [555, 537] on div "Écoresponsable en support immobilier" at bounding box center [572, 556] width 1134 height 39
click at [489, 585] on p "Investissez dans des fonds qui prennent en compte des approches liées à la dura…" at bounding box center [572, 590] width 1134 height 11
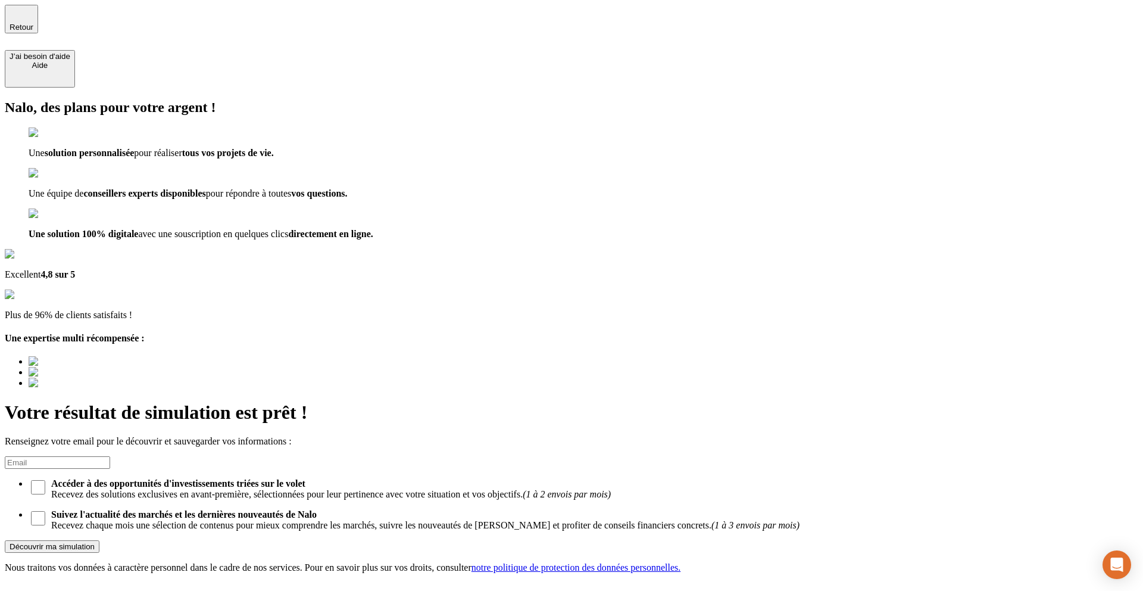
click at [627, 456] on div "E-mail * First_simulation_uid Accéder à des opportunités d'investissements trié…" at bounding box center [572, 493] width 1134 height 74
click at [110, 456] on input at bounding box center [57, 462] width 105 height 13
type input "[PERSON_NAME][EMAIL_ADDRESS][DOMAIN_NAME]"
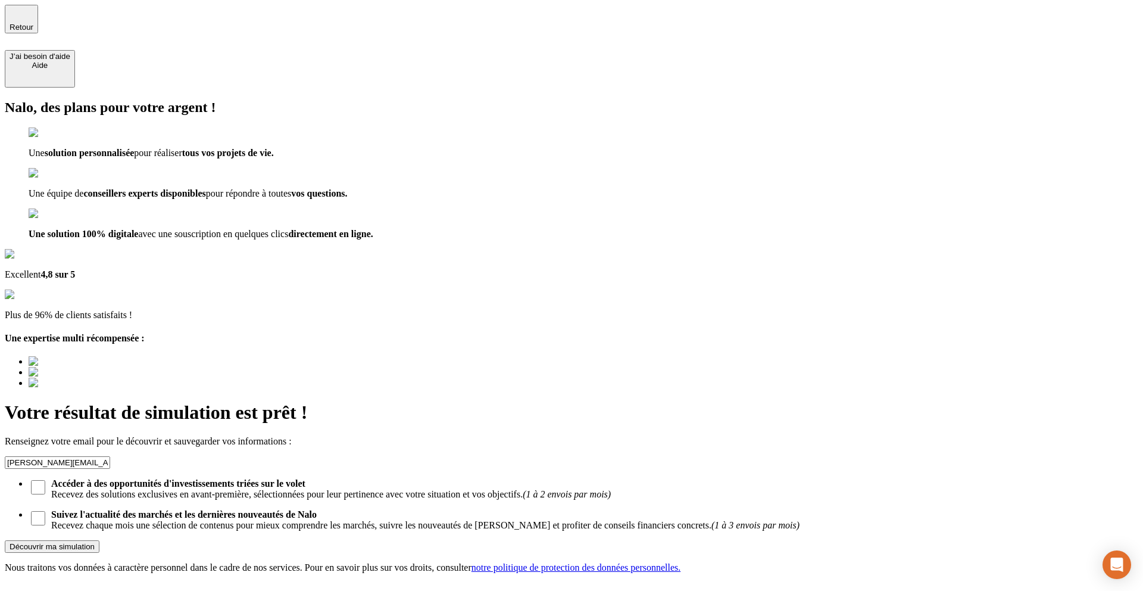
click at [588, 401] on div "Votre résultat de simulation est prêt ! Renseignez votre email pour le découvri…" at bounding box center [572, 486] width 1134 height 171
click at [99, 540] on button "Découvrir ma simulation" at bounding box center [52, 546] width 95 height 13
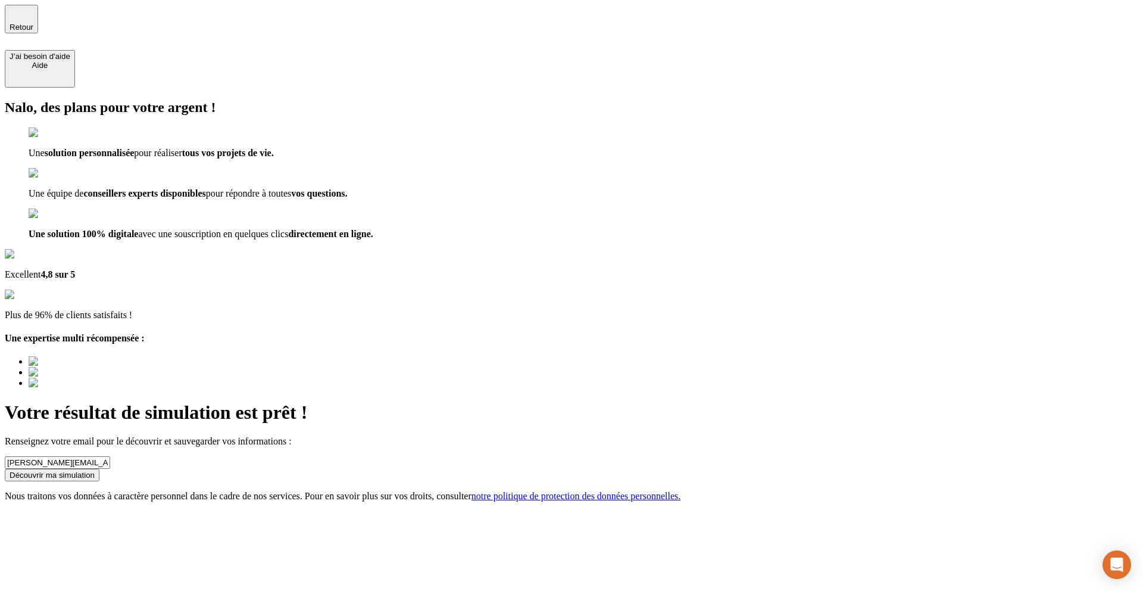
click at [95, 470] on div "Découvrir ma simulation" at bounding box center [52, 474] width 85 height 9
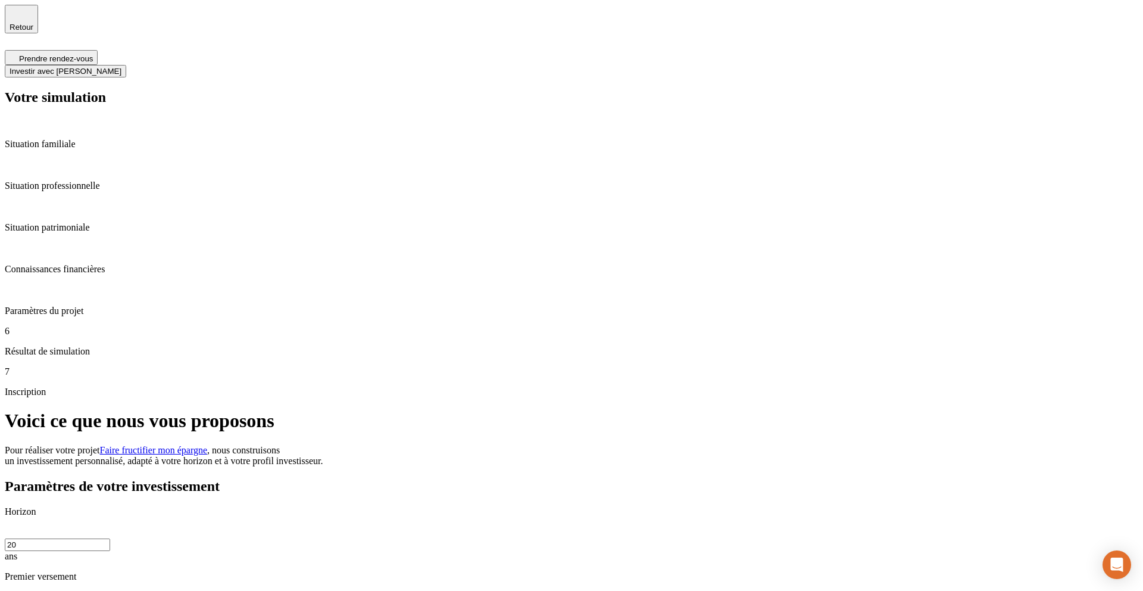
click at [208, 445] on span "Faire fructifier mon épargne" at bounding box center [154, 450] width 108 height 10
click at [68, 346] on p "Résultat de simulation" at bounding box center [572, 351] width 1134 height 11
click at [110, 538] on input "20" at bounding box center [57, 544] width 105 height 13
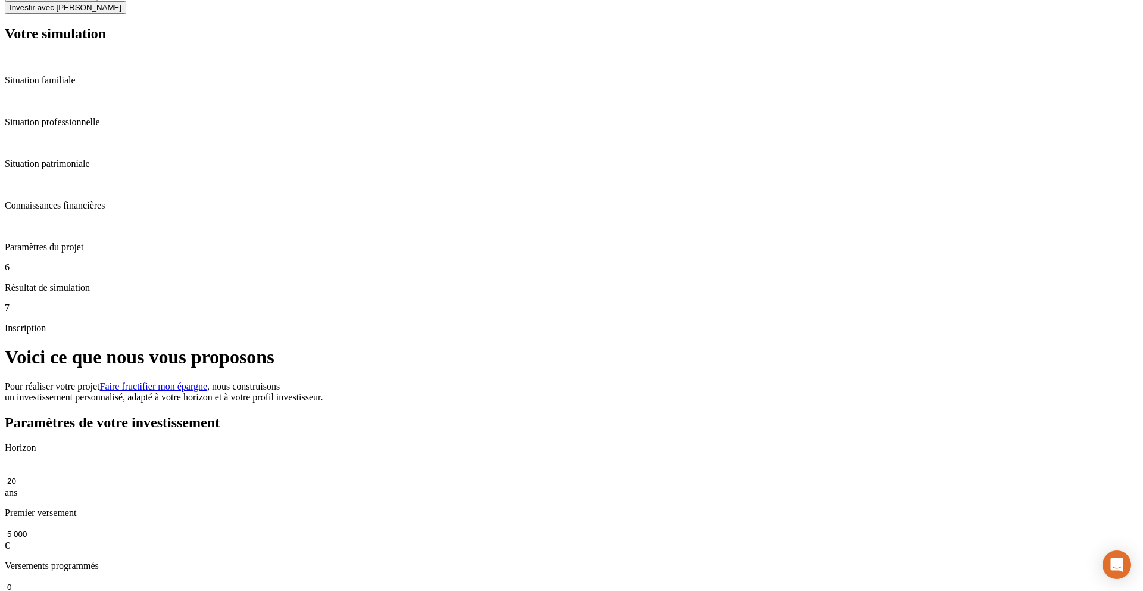
scroll to position [68, 0]
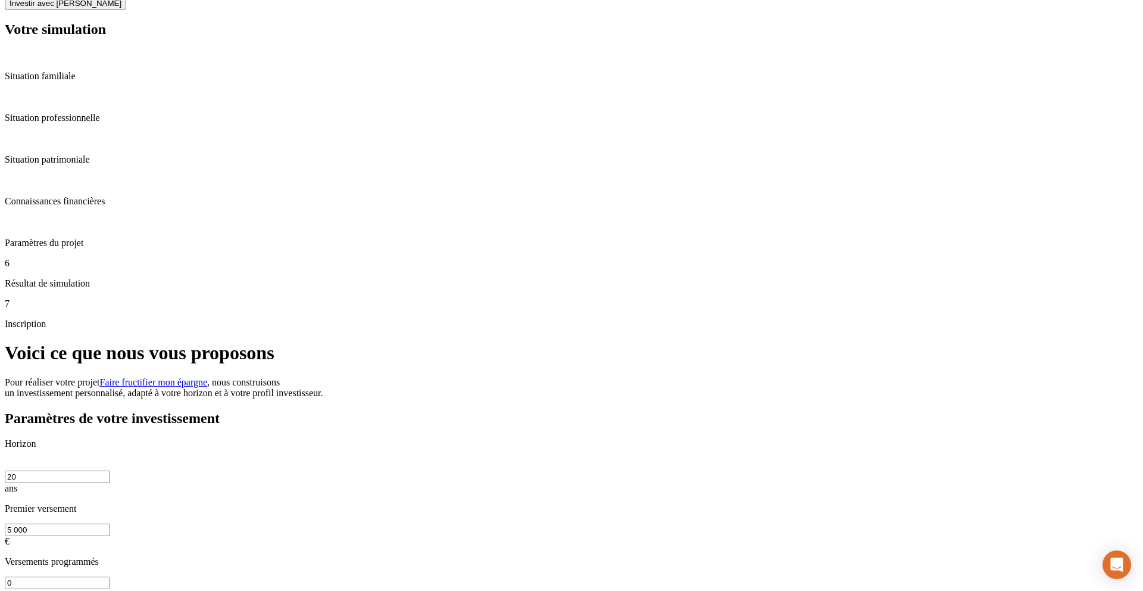
click at [110, 576] on input "0" at bounding box center [57, 582] width 105 height 13
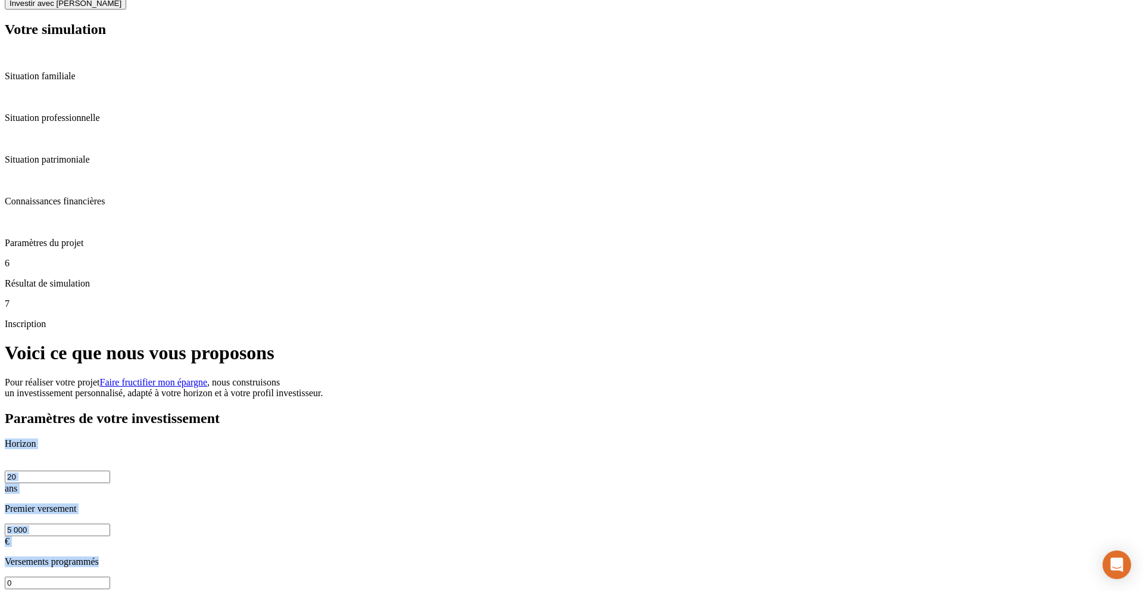
click at [110, 576] on input "0" at bounding box center [57, 582] width 105 height 13
type input "5"
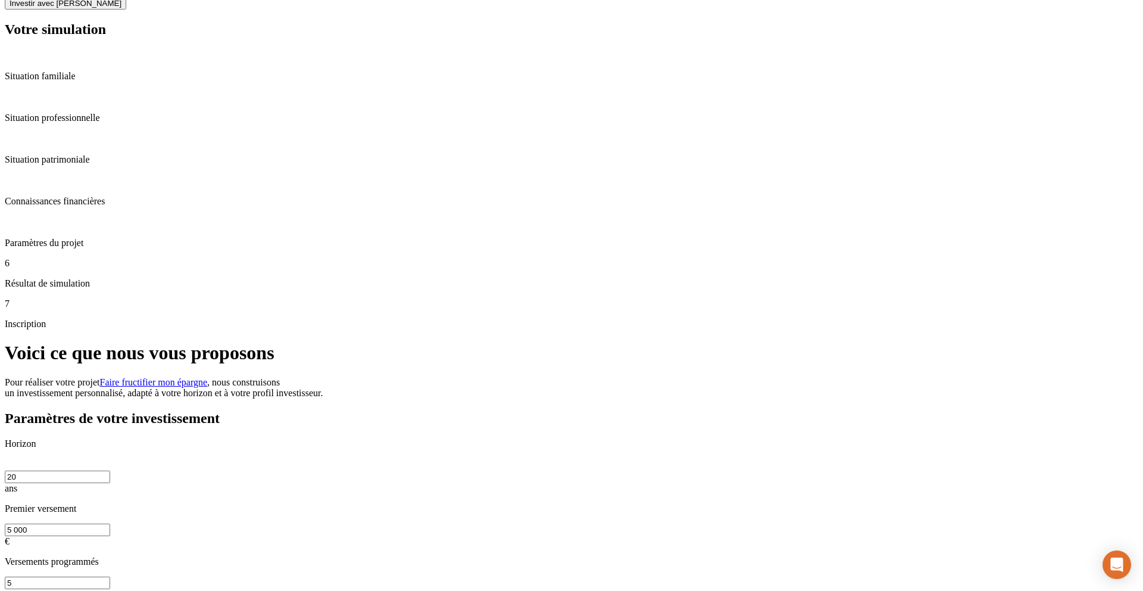
click at [110, 576] on input "5" at bounding box center [57, 582] width 105 height 13
type input "5"
click at [110, 576] on input "5" at bounding box center [57, 582] width 105 height 13
type input "50"
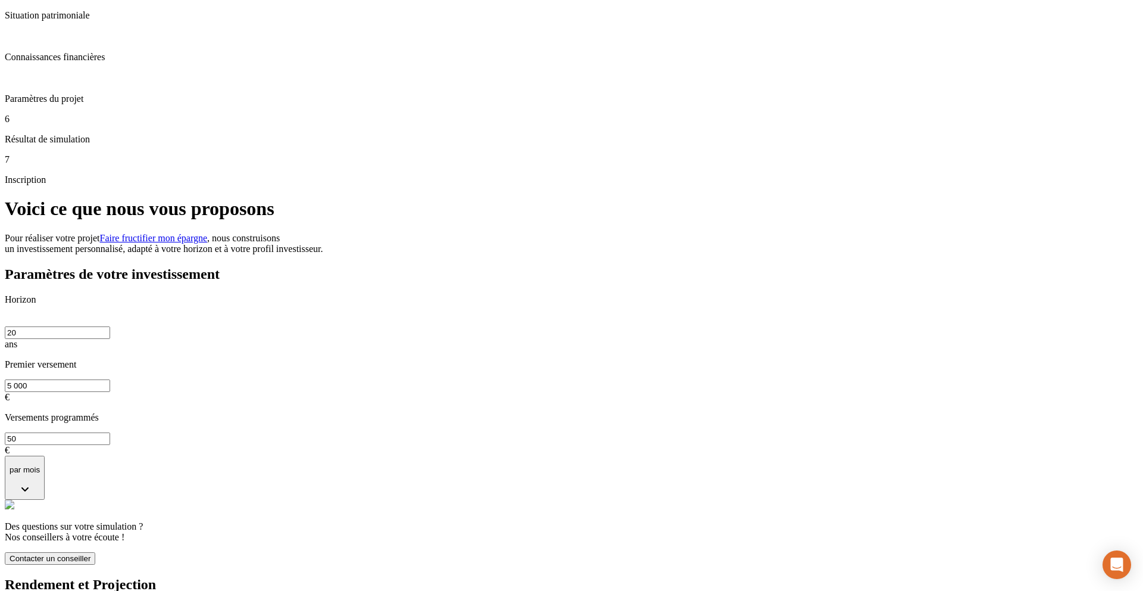
scroll to position [229, 0]
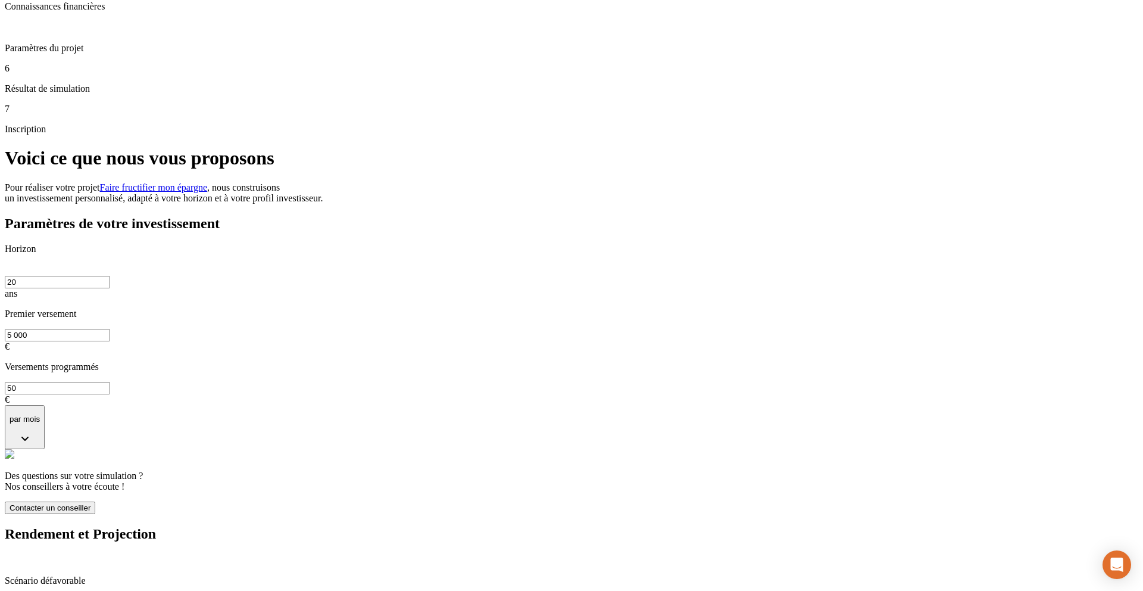
click at [948, 575] on p "Scénario défavorable" at bounding box center [572, 580] width 1134 height 11
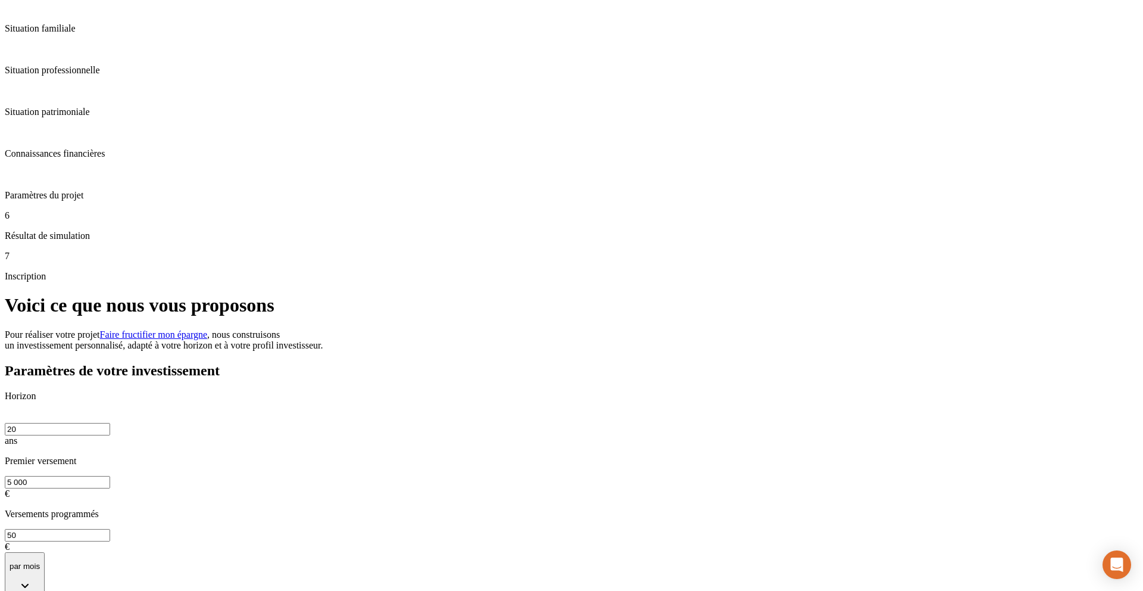
scroll to position [134, 0]
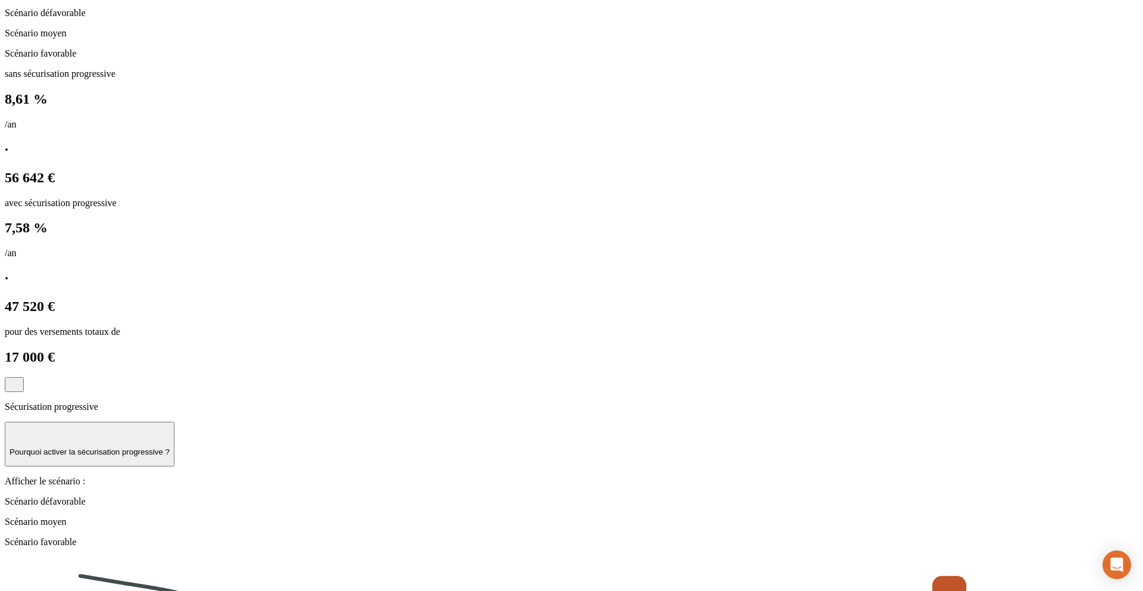
scroll to position [829, 0]
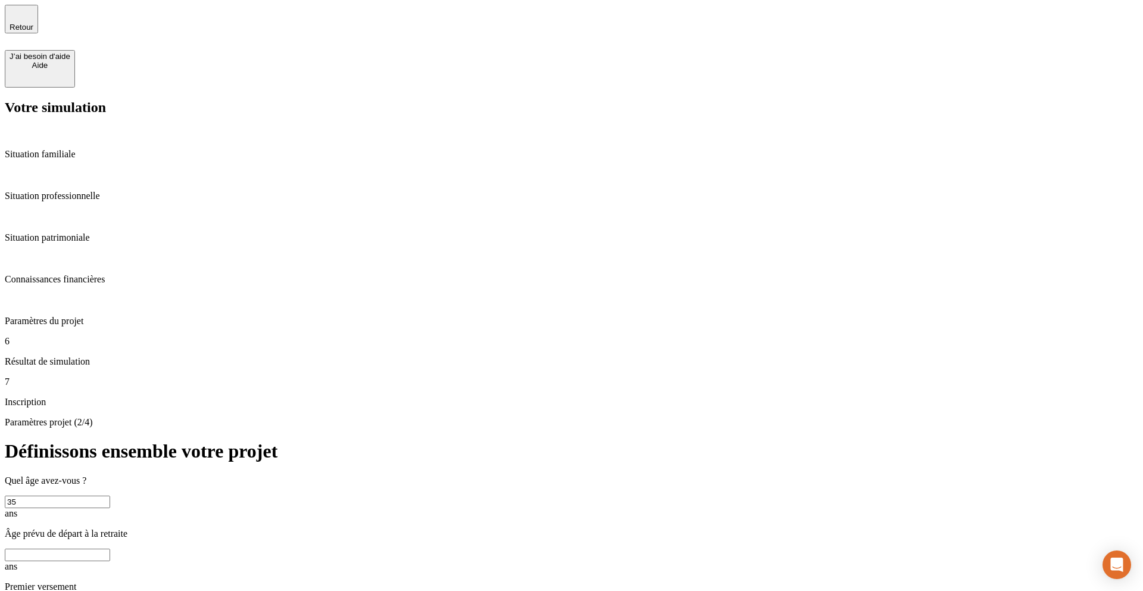
click at [82, 336] on div "6 Résultat de simulation" at bounding box center [572, 351] width 1134 height 31
click at [110, 548] on input "text" at bounding box center [57, 554] width 105 height 13
type input "60"
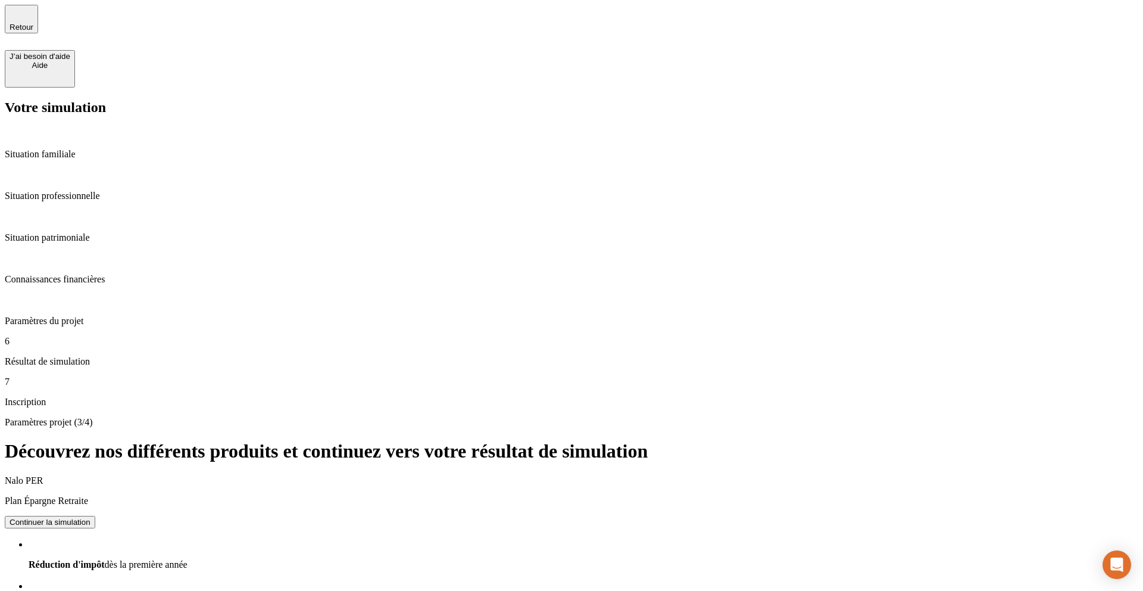
click at [71, 316] on p "Paramètres du projet" at bounding box center [572, 321] width 1134 height 11
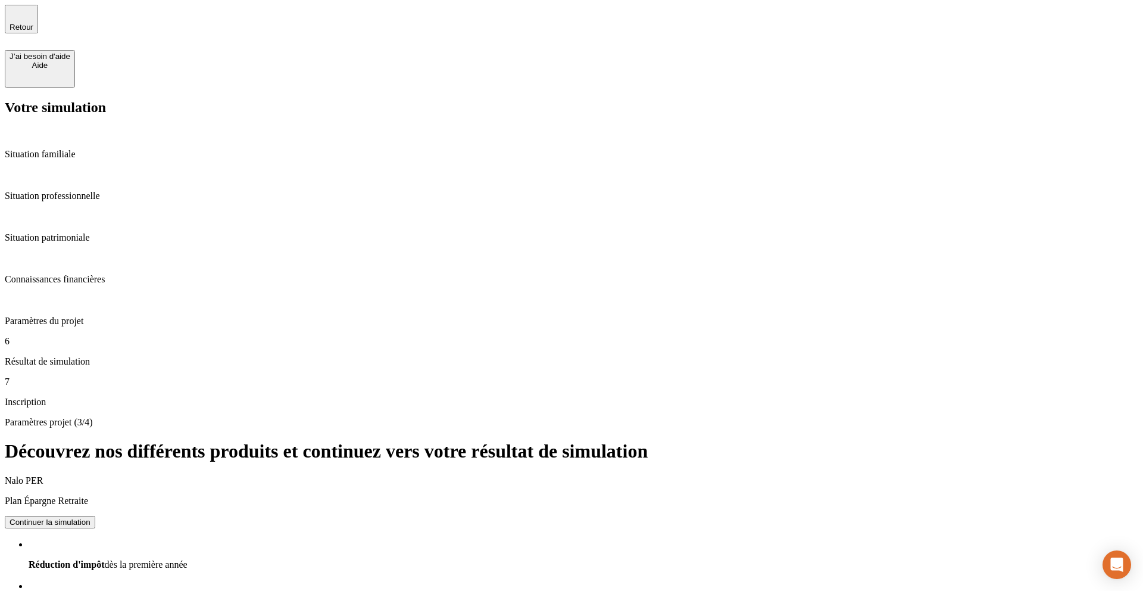
drag, startPoint x: 503, startPoint y: 349, endPoint x: 503, endPoint y: 359, distance: 10.1
click at [64, 274] on p "Connaissances financières" at bounding box center [572, 279] width 1134 height 11
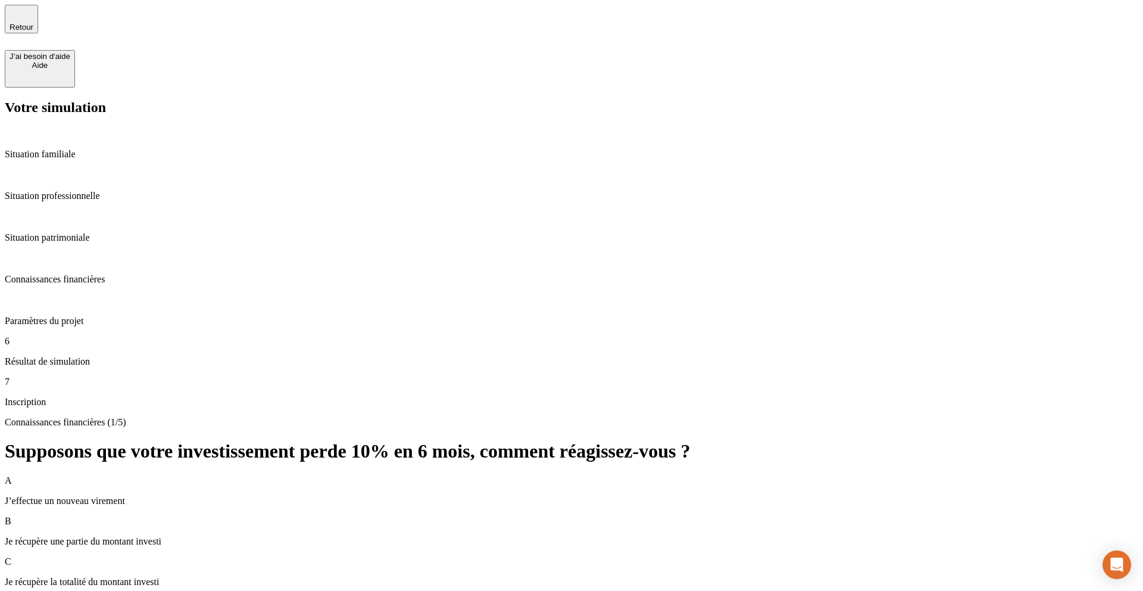
click at [85, 316] on p "Paramètres du projet" at bounding box center [572, 321] width 1134 height 11
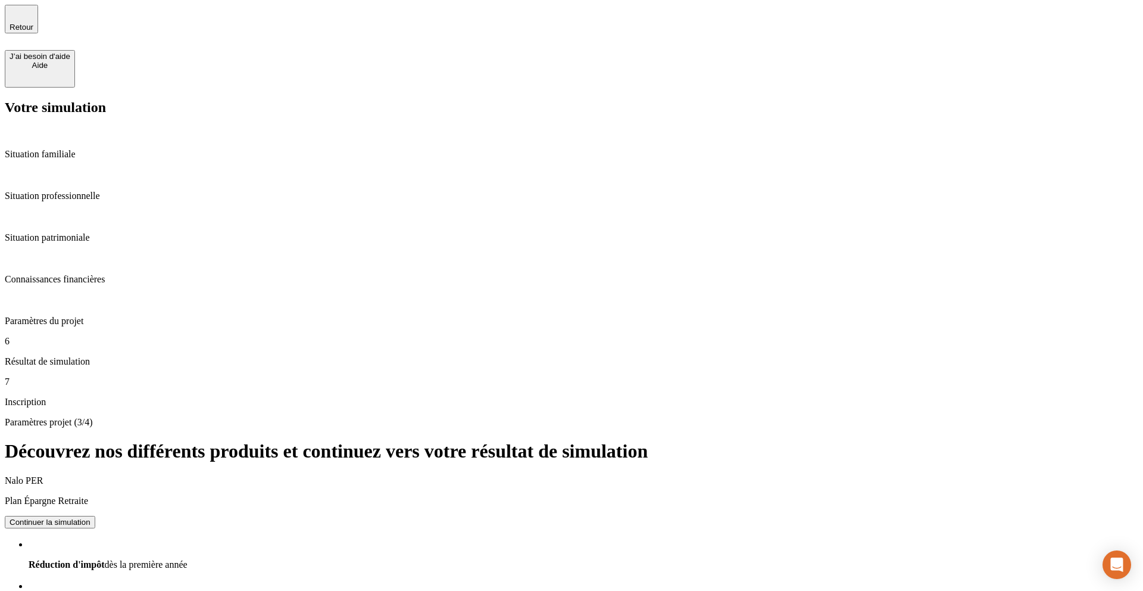
click at [65, 336] on div "6 Résultat de simulation" at bounding box center [572, 351] width 1134 height 31
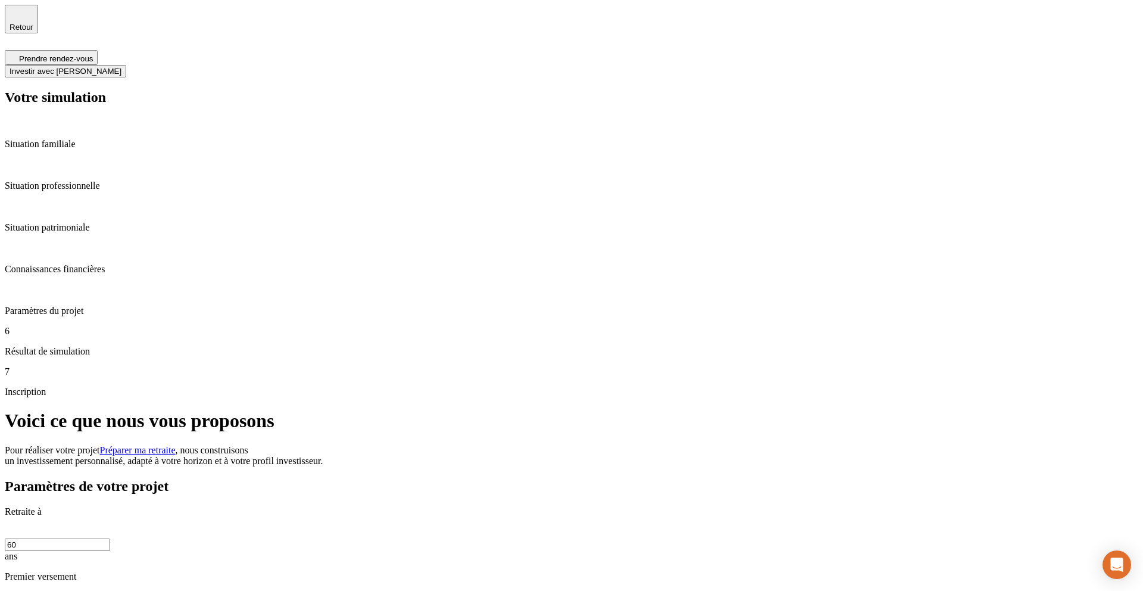
click at [126, 65] on button "Investir avec [PERSON_NAME]" at bounding box center [65, 71] width 121 height 13
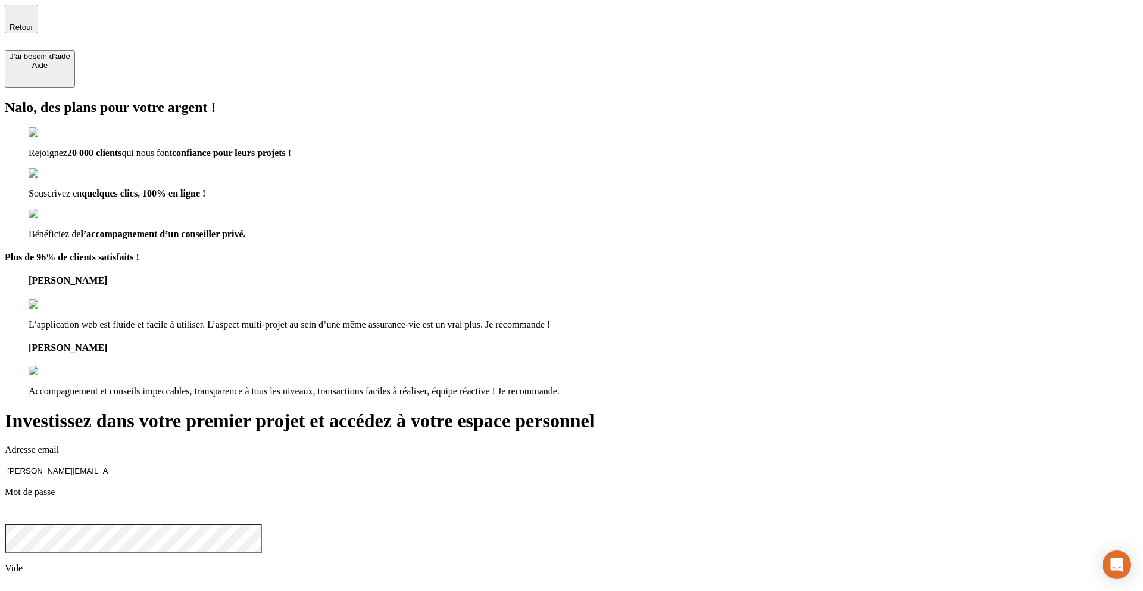
click at [33, 23] on span "Retour" at bounding box center [22, 27] width 24 height 9
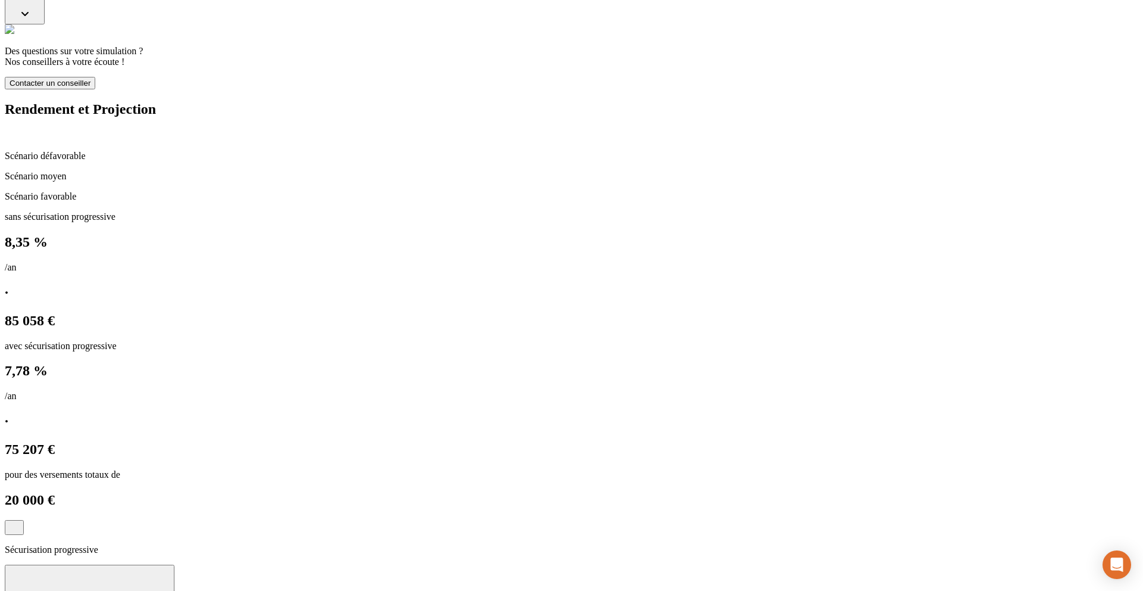
scroll to position [698, 0]
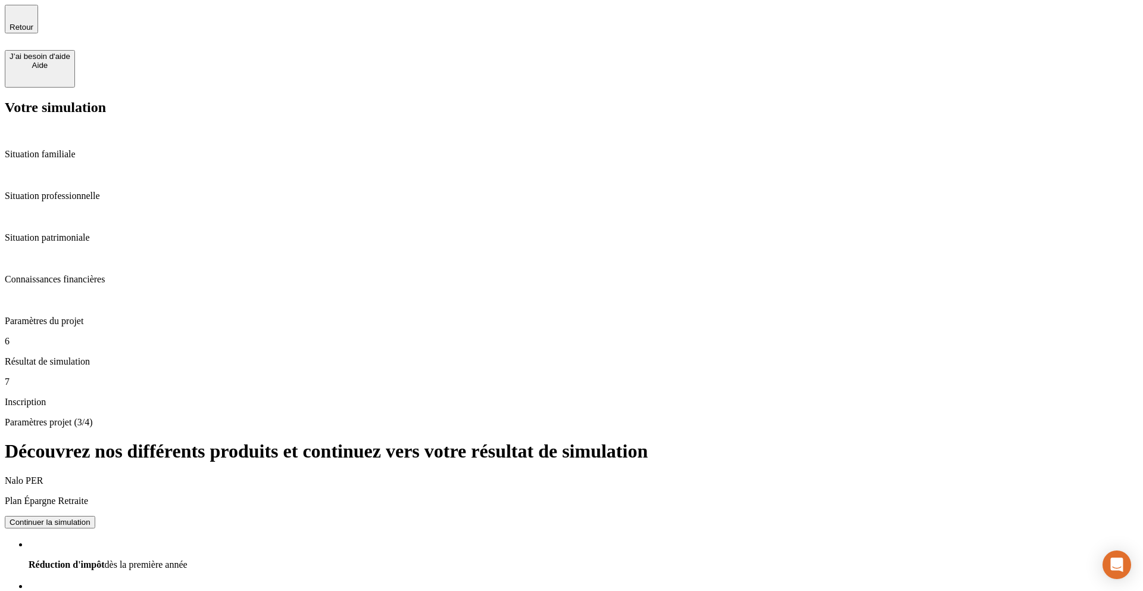
click at [61, 356] on p "Résultat de simulation" at bounding box center [572, 361] width 1134 height 11
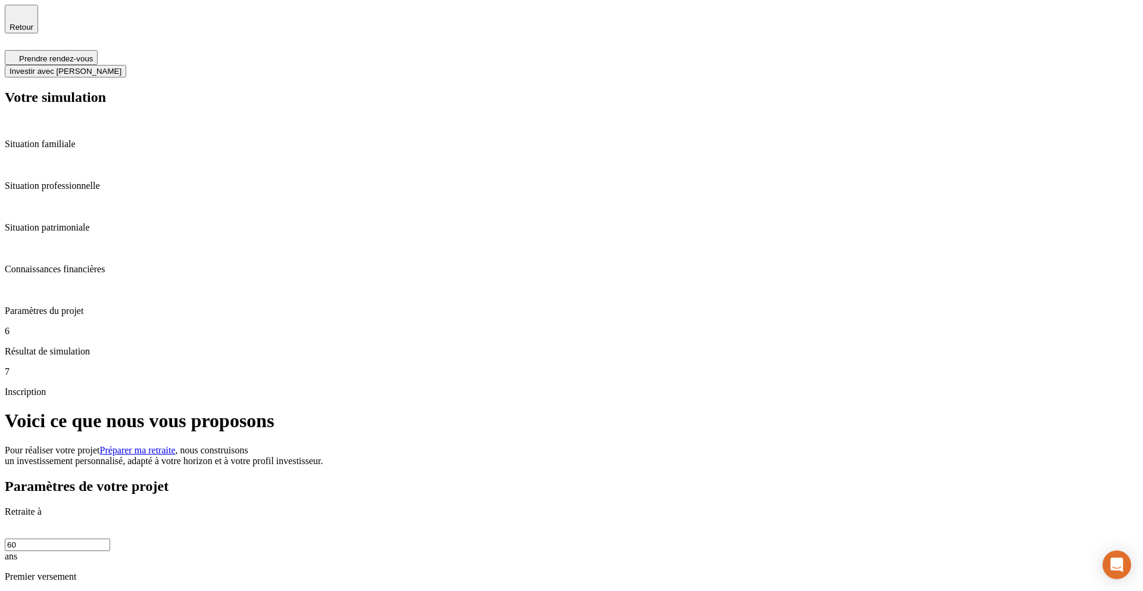
click at [176, 445] on span "Préparer ma retraite" at bounding box center [138, 450] width 76 height 10
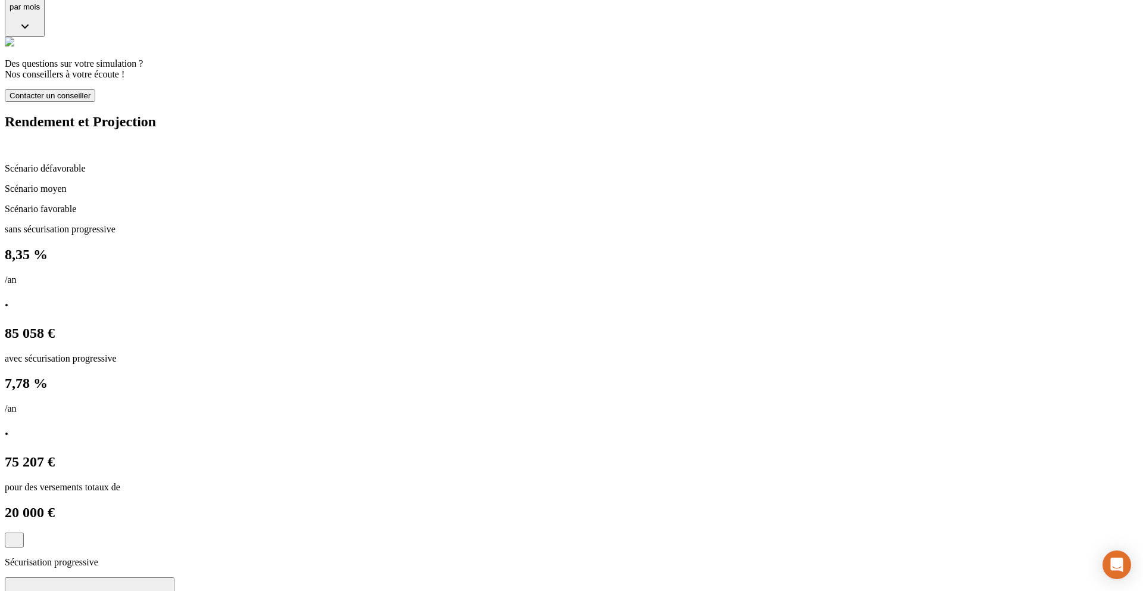
scroll to position [670, 0]
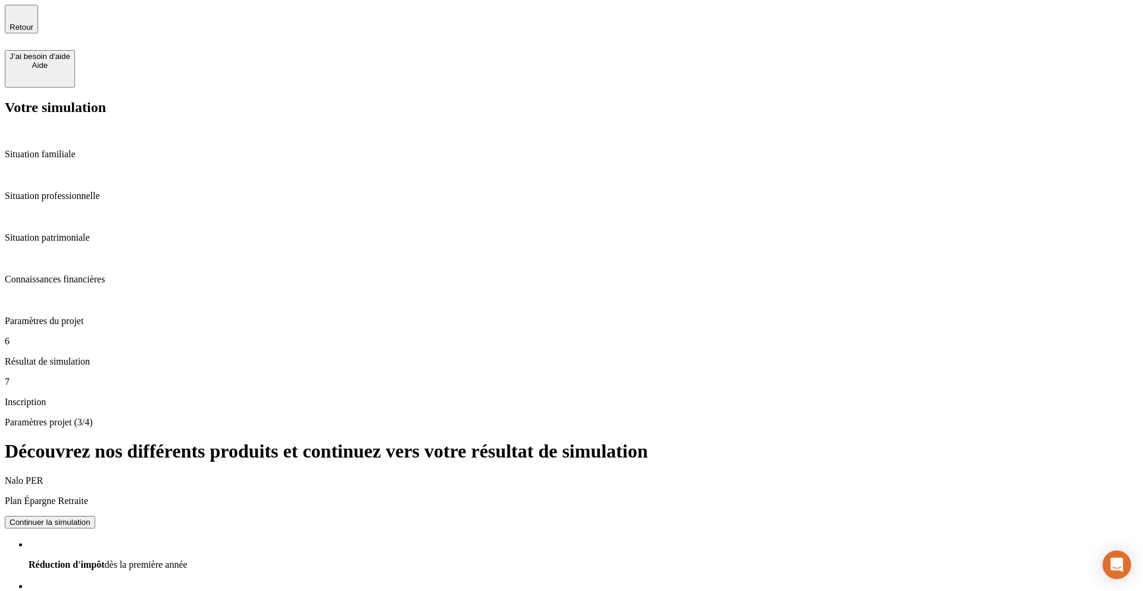
click at [60, 316] on p "Paramètres du projet" at bounding box center [572, 321] width 1134 height 11
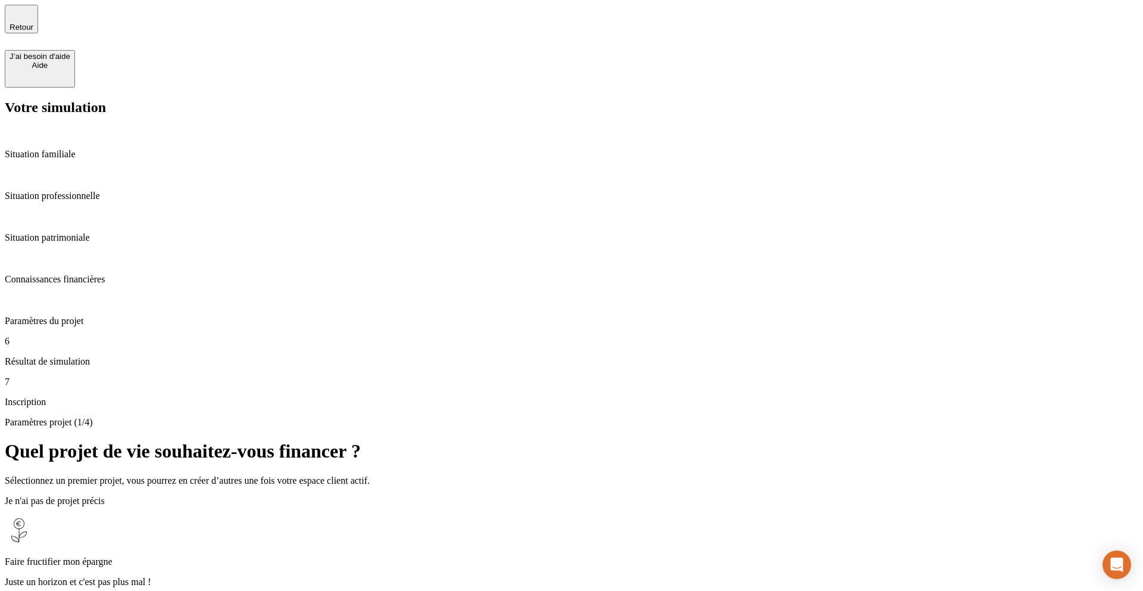
click at [489, 576] on p "Juste un horizon et c'est pas plus mal !" at bounding box center [572, 581] width 1134 height 11
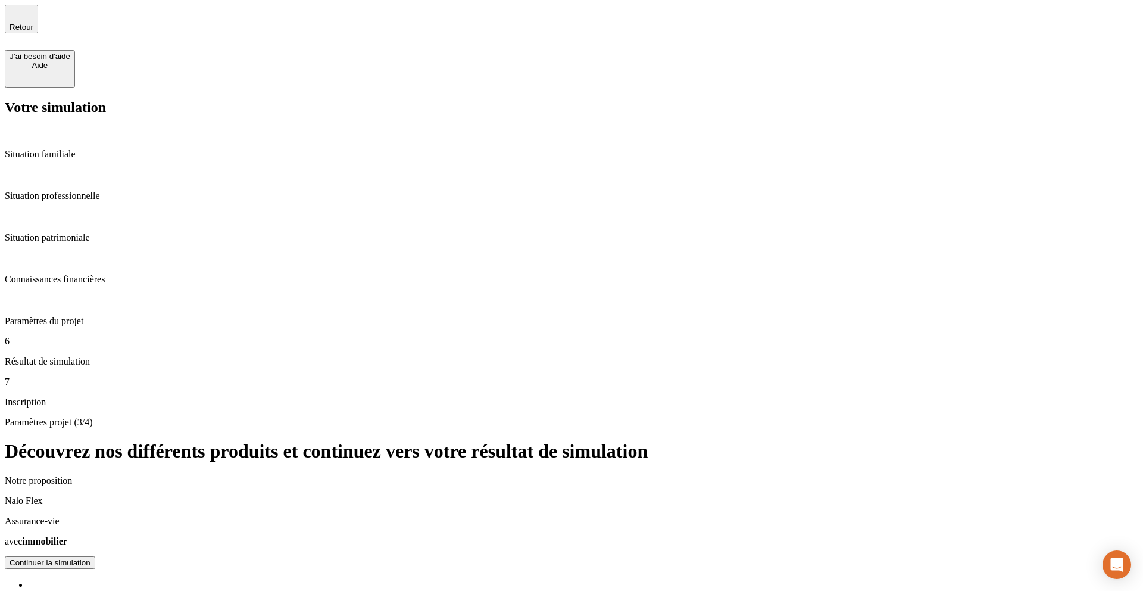
click at [90, 558] on div "Continuer la simulation" at bounding box center [50, 562] width 81 height 9
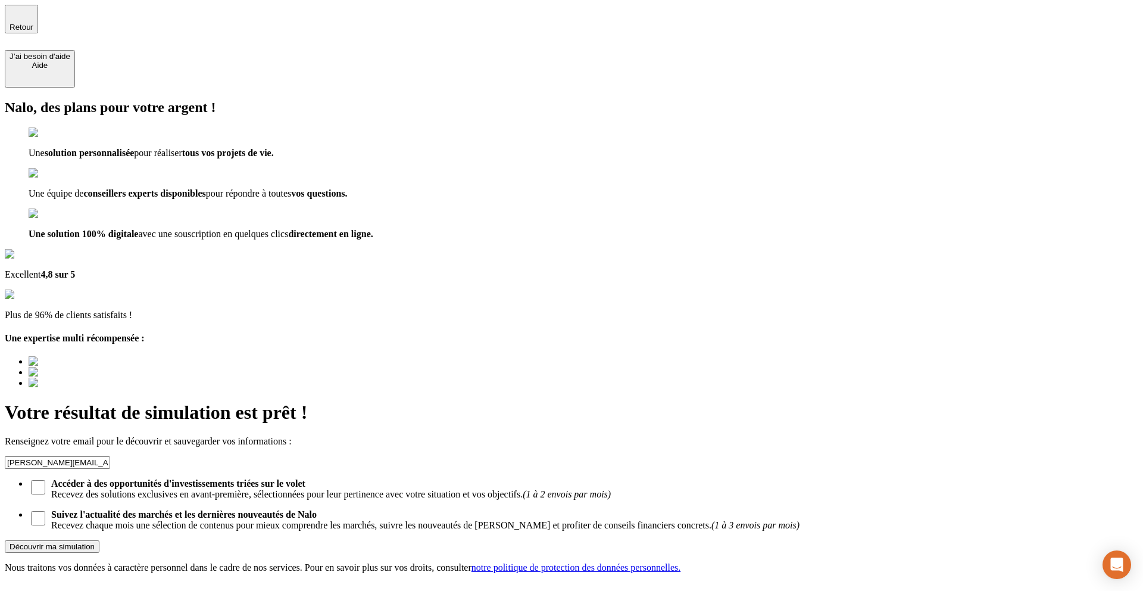
click at [95, 542] on div "Découvrir ma simulation" at bounding box center [52, 546] width 85 height 9
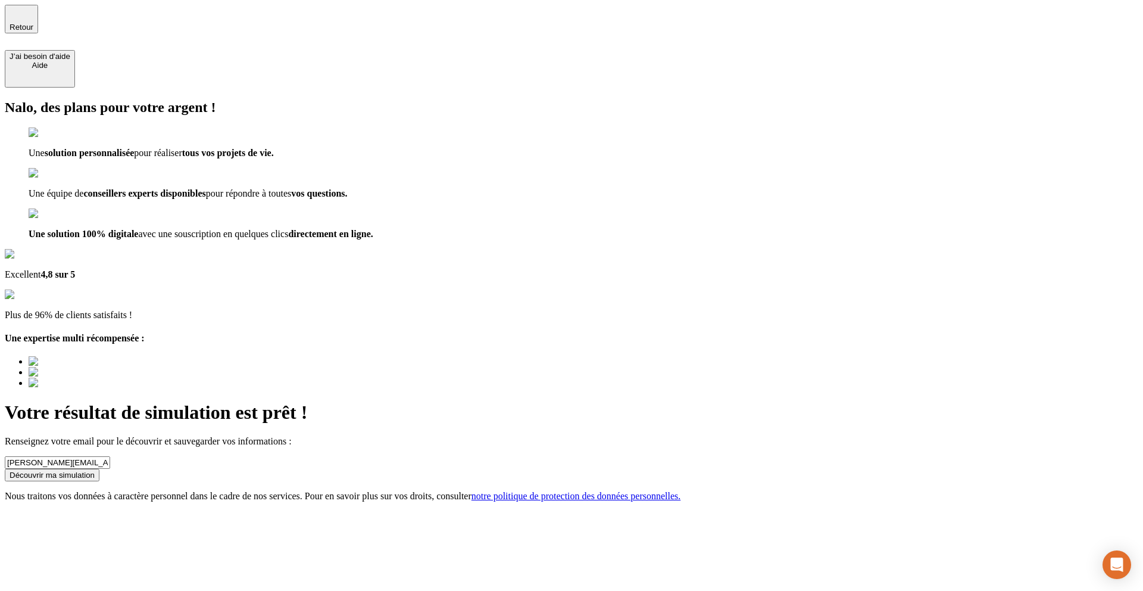
click at [95, 470] on div "Découvrir ma simulation" at bounding box center [52, 474] width 85 height 9
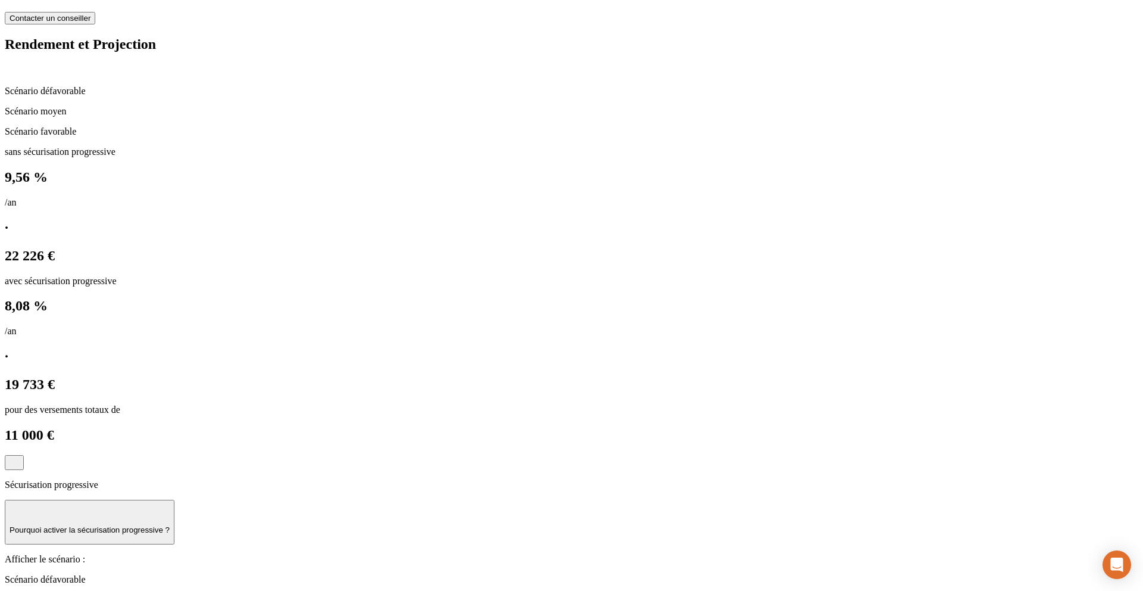
scroll to position [753, 0]
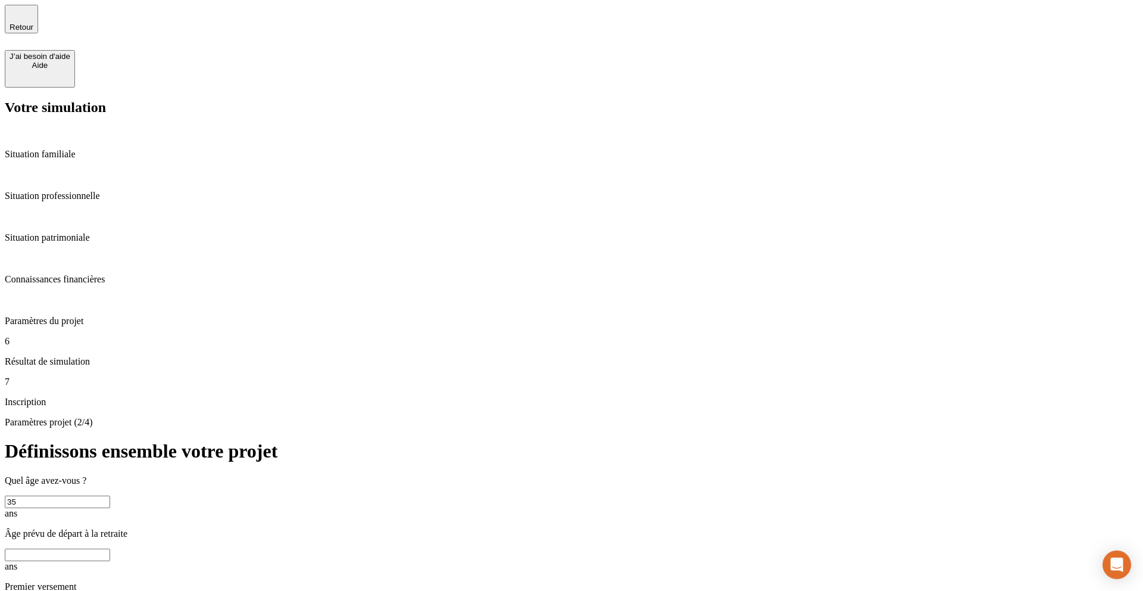
click at [110, 548] on input "text" at bounding box center [57, 554] width 105 height 13
type input "60"
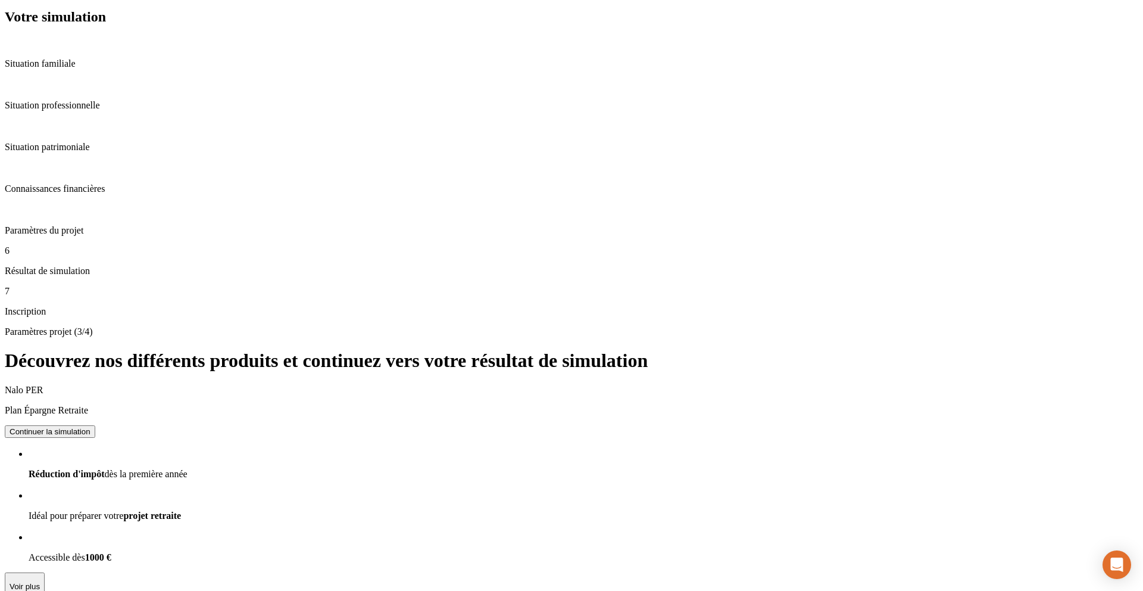
scroll to position [108, 0]
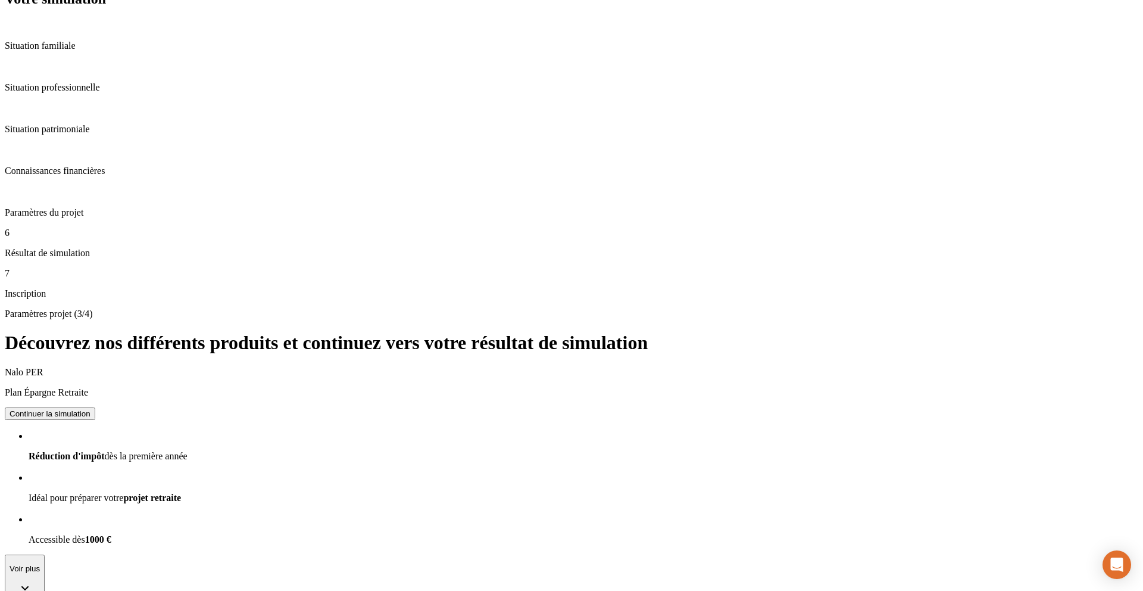
click at [85, 258] on p "Résultat de simulation" at bounding box center [572, 253] width 1134 height 11
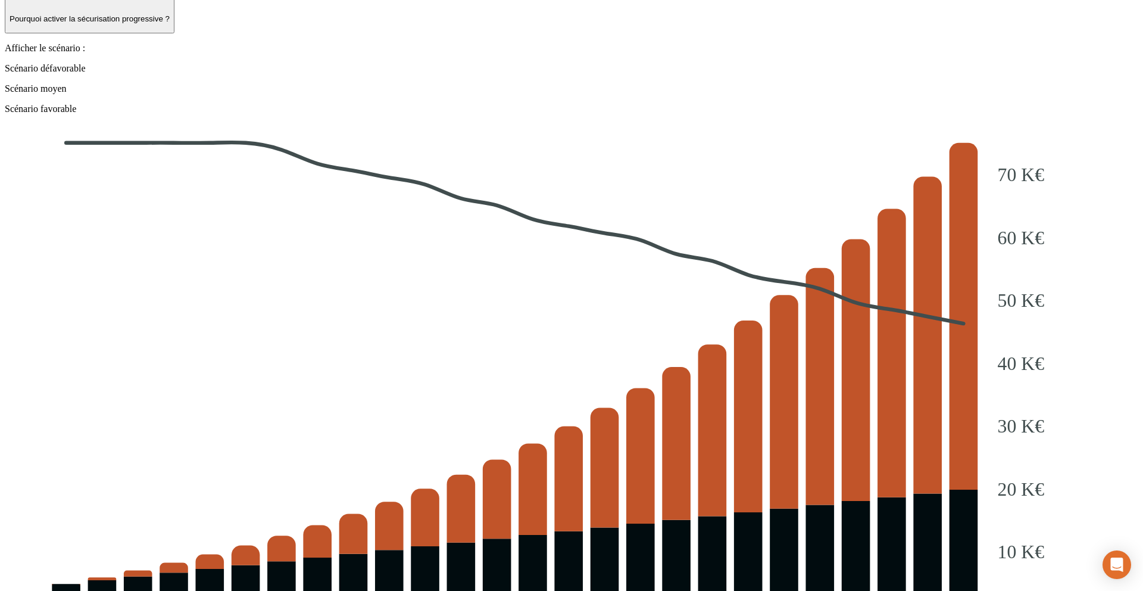
scroll to position [1352, 0]
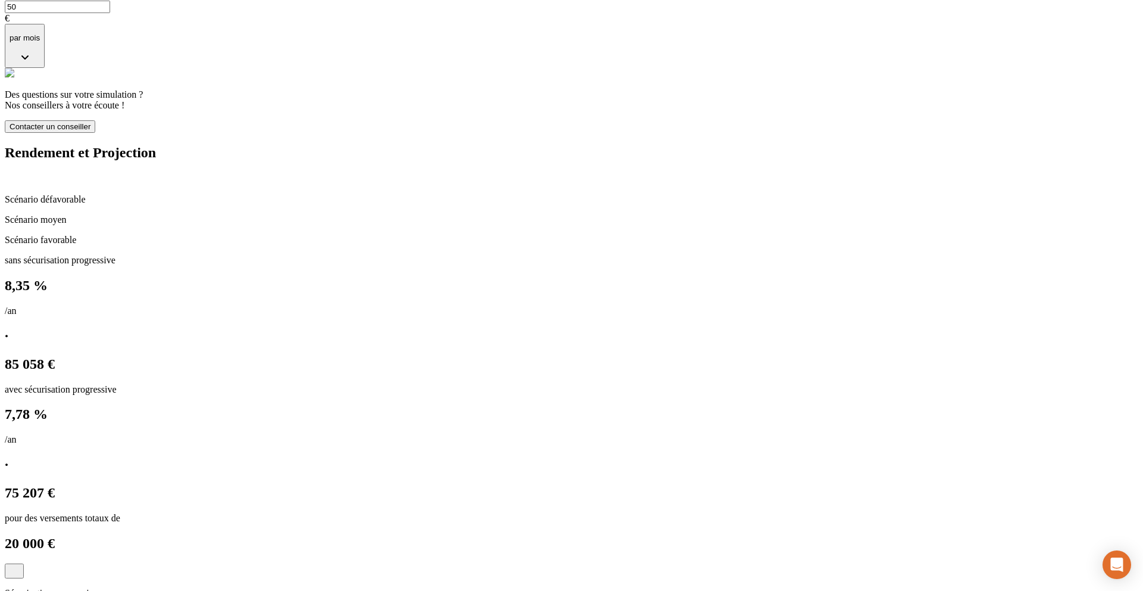
scroll to position [643, 0]
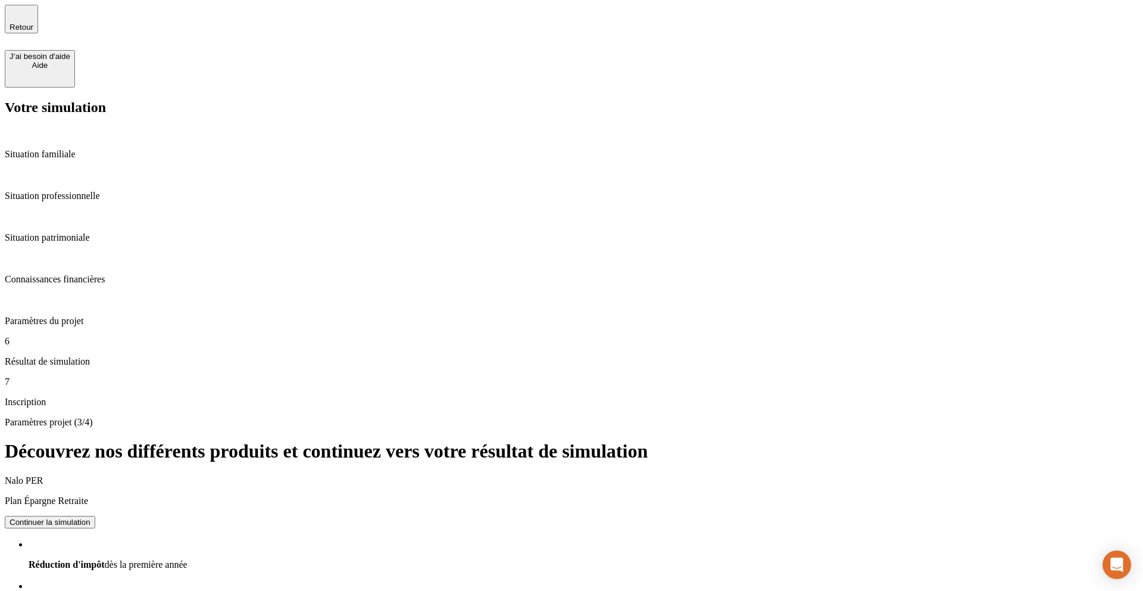
click at [95, 516] on button "Continuer la simulation" at bounding box center [50, 522] width 90 height 13
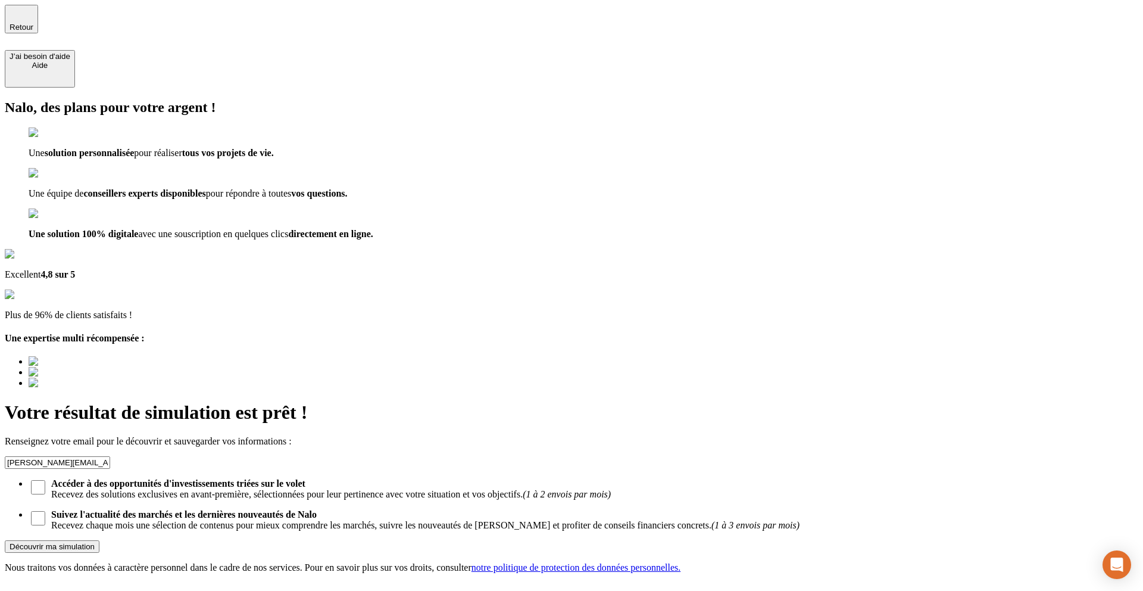
click at [630, 456] on form "[PERSON_NAME][EMAIL_ADDRESS][DOMAIN_NAME] E-mail * [PERSON_NAME][EMAIL_ADDRESS]…" at bounding box center [572, 504] width 1134 height 96
click at [99, 540] on button "Découvrir ma simulation" at bounding box center [52, 546] width 95 height 13
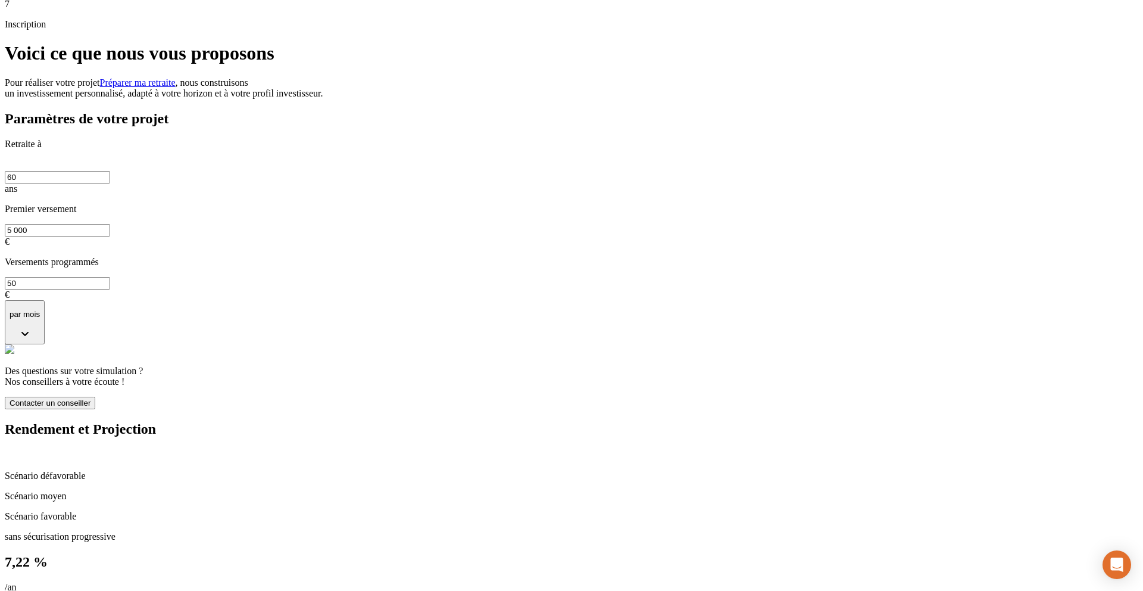
scroll to position [392, 0]
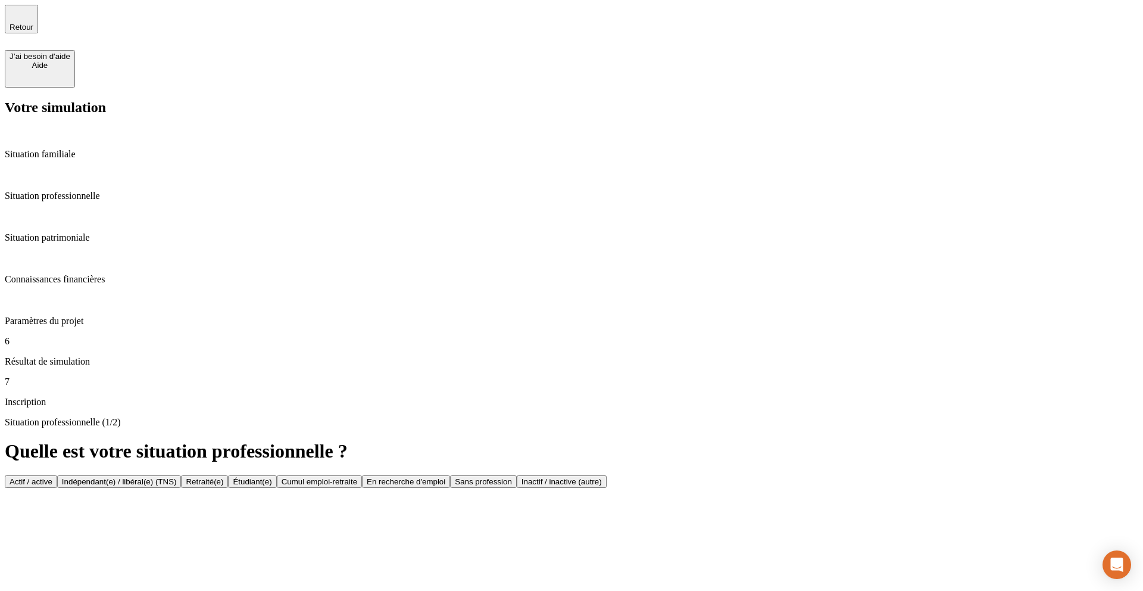
click at [61, 191] on p "Situation professionnelle" at bounding box center [572, 196] width 1134 height 11
